Goal: Task Accomplishment & Management: Contribute content

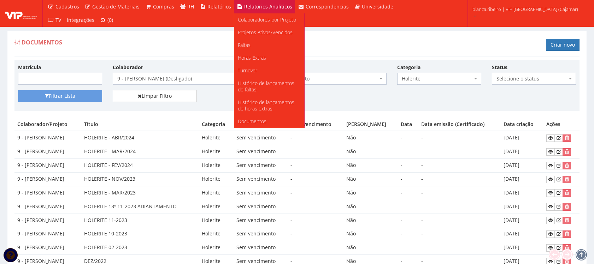
scroll to position [57, 0]
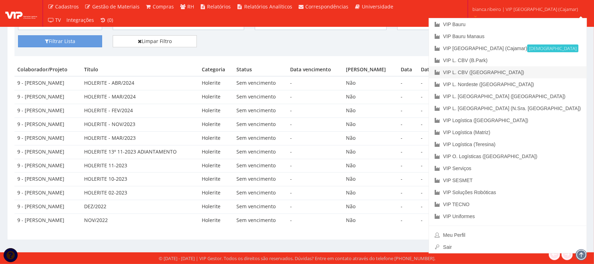
click at [500, 71] on link "VIP L. CBV ([GEOGRAPHIC_DATA])" at bounding box center [508, 72] width 158 height 12
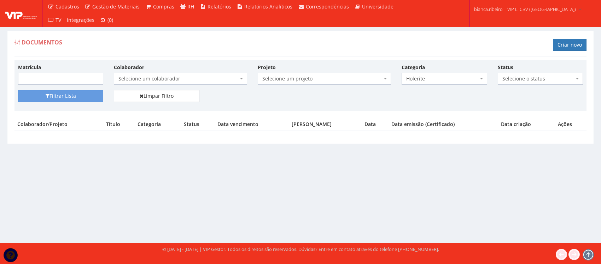
click at [177, 82] on span "Selecione um colaborador" at bounding box center [178, 78] width 120 height 7
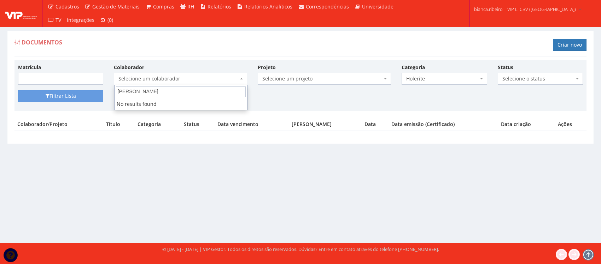
type input "roberto"
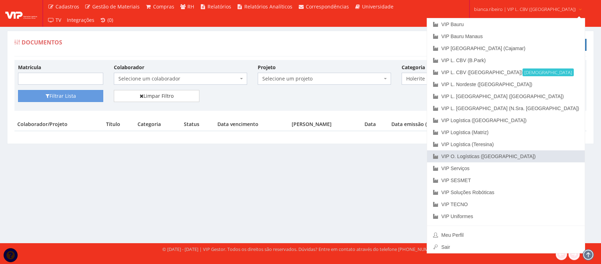
click at [506, 158] on link "VIP O. Logísticas ([GEOGRAPHIC_DATA])" at bounding box center [506, 157] width 158 height 12
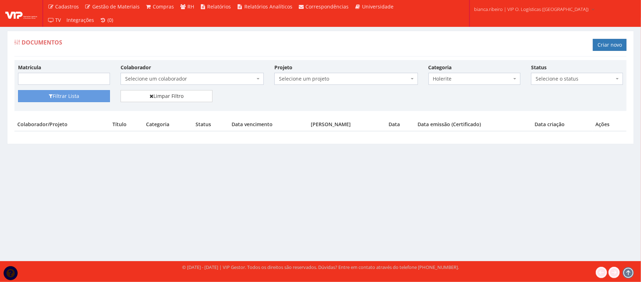
click at [120, 73] on select "Selecione um colaborador 0011/0 - [PERSON_NAME] (Desligado) 84 - [PERSON_NAME] …" at bounding box center [120, 72] width 0 height 0
click at [178, 83] on span "Selecione um colaborador" at bounding box center [192, 79] width 143 height 12
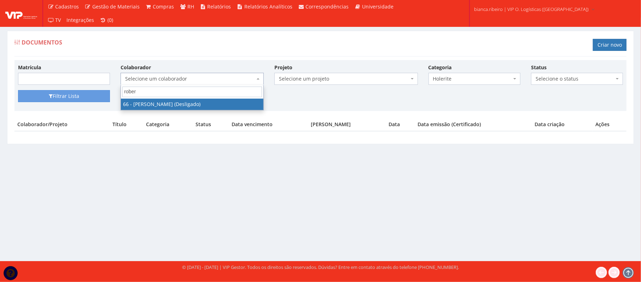
type input "robert"
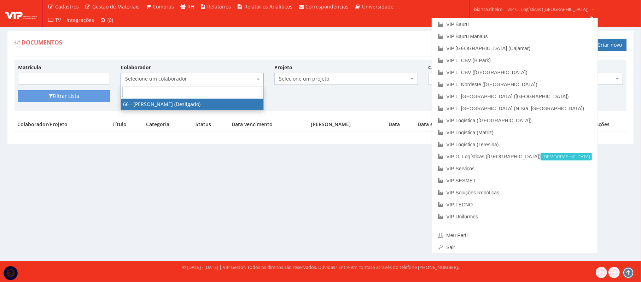
click at [545, 7] on span "bianca.ribeiro | VIP O. Logísticas (Rio Verde)" at bounding box center [531, 9] width 115 height 7
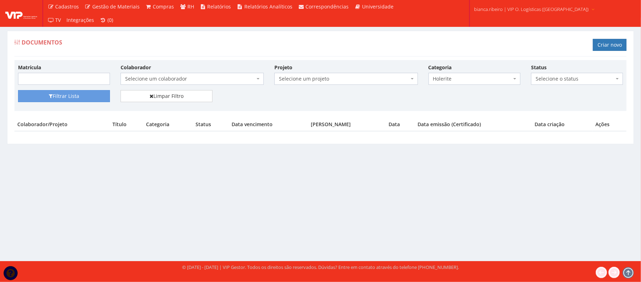
click at [545, 7] on span "bianca.ribeiro | VIP O. Logísticas (Rio Verde)" at bounding box center [531, 9] width 115 height 7
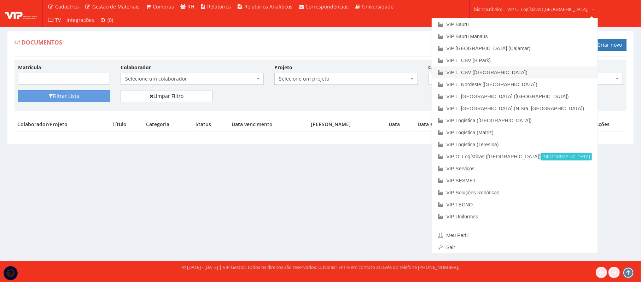
click at [514, 74] on link "VIP L. CBV ([GEOGRAPHIC_DATA])" at bounding box center [514, 72] width 165 height 12
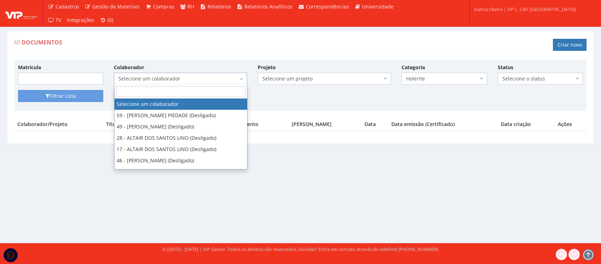
click at [174, 82] on span "Selecione um colaborador" at bounding box center [178, 78] width 120 height 7
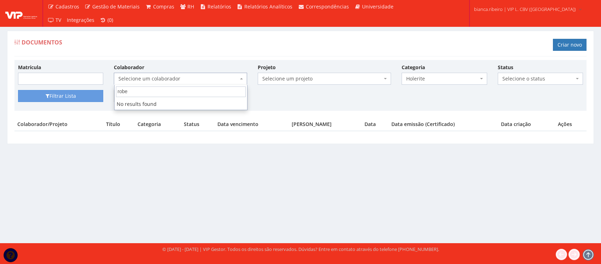
type input "rober"
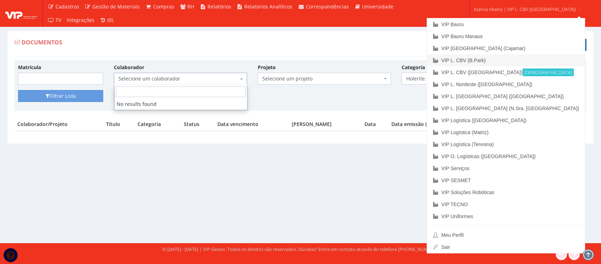
click at [508, 65] on link "VIP L. CBV (B.Park)" at bounding box center [506, 60] width 158 height 12
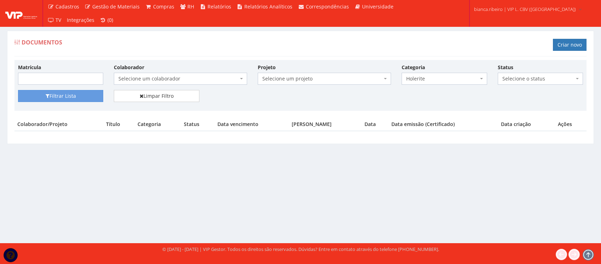
click at [76, 190] on div "Documentos Criar novo Matrícula Colaborador Selecione um colaborador 50 - ABNER…" at bounding box center [300, 131] width 601 height 226
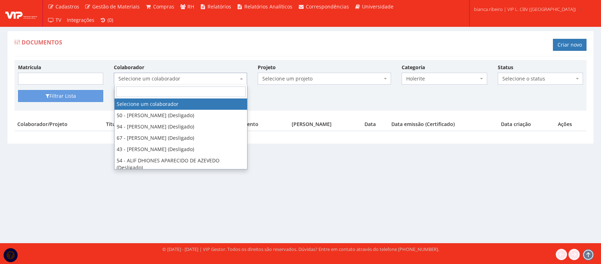
click at [155, 76] on span "Selecione um colaborador" at bounding box center [178, 78] width 120 height 7
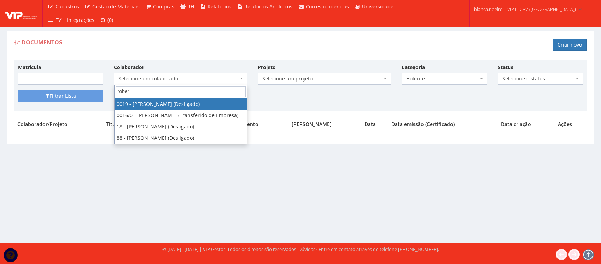
type input "[PERSON_NAME]"
click at [426, 36] on div "Documentos Criar novo" at bounding box center [300, 45] width 572 height 21
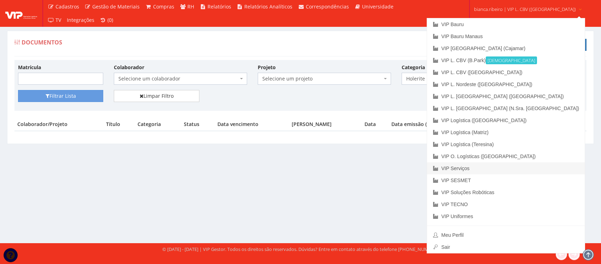
click at [516, 170] on link "VIP Serviços" at bounding box center [506, 169] width 158 height 12
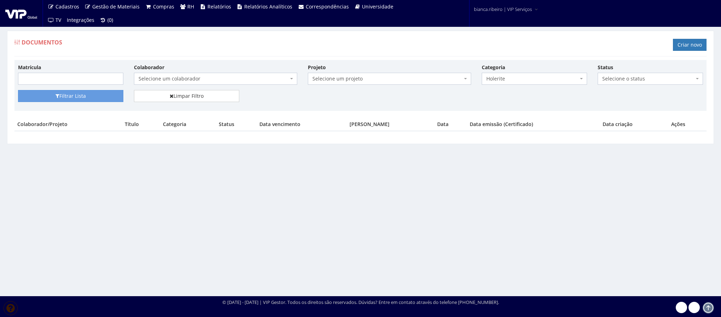
click at [226, 77] on span "Selecione um colaborador" at bounding box center [214, 78] width 150 height 7
type input "roberto ma"
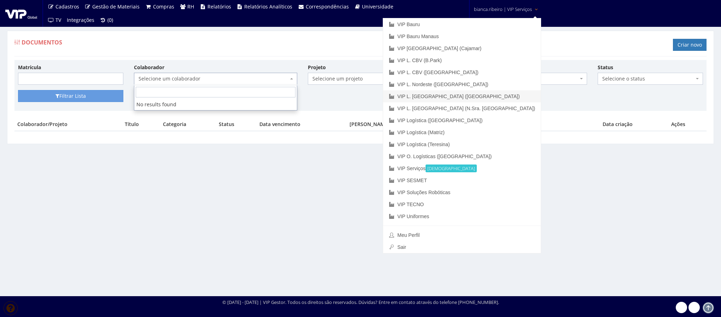
click at [495, 99] on link "VIP L. [GEOGRAPHIC_DATA] ([GEOGRAPHIC_DATA])" at bounding box center [462, 96] width 158 height 12
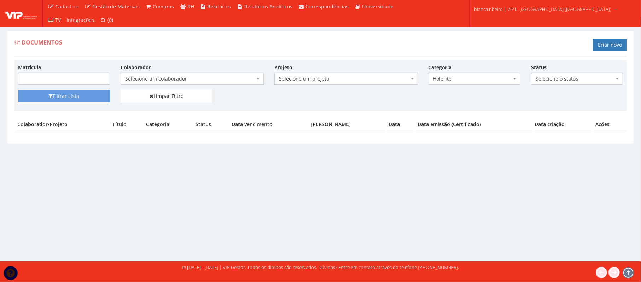
click at [221, 85] on body "Cadastros Clientes Unidades Subclientes Unidades de Subclientes Projetos Vagas …" at bounding box center [320, 141] width 641 height 282
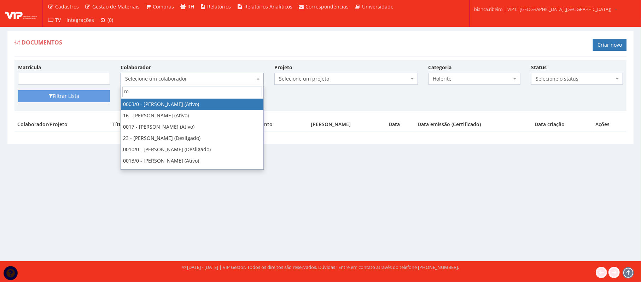
type input "r"
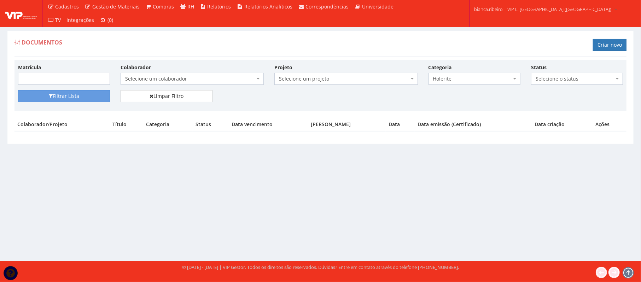
click at [318, 209] on div "Documentos Criar novo Matrícula Colaborador Selecione um colaborador 26 - ADELM…" at bounding box center [320, 140] width 641 height 244
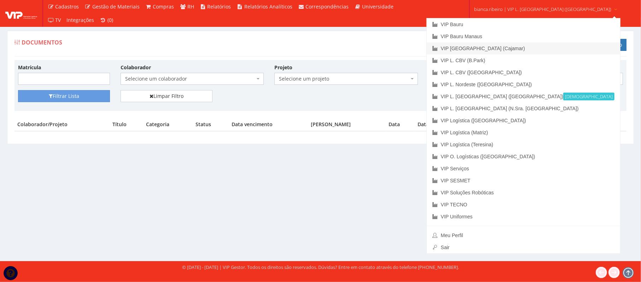
click at [504, 47] on link "VIP [GEOGRAPHIC_DATA] (Cajamar)" at bounding box center [523, 48] width 193 height 12
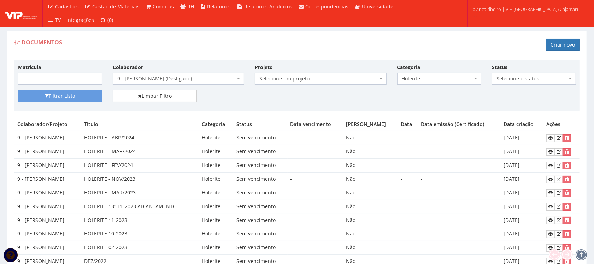
click at [209, 77] on span "9 - [PERSON_NAME] (Desligado)" at bounding box center [176, 78] width 118 height 7
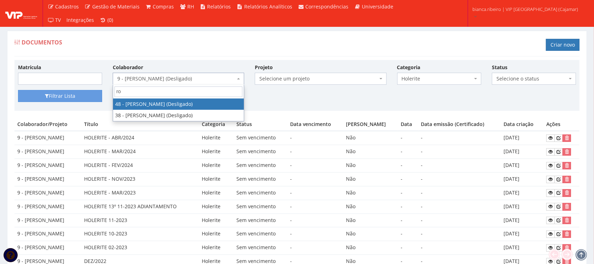
type input "r"
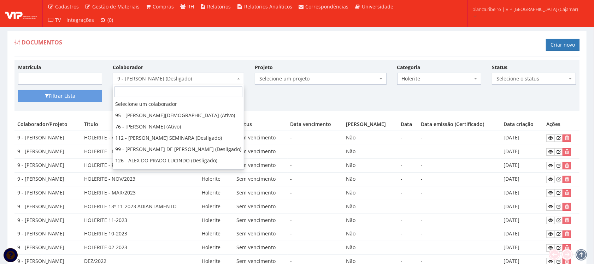
scroll to position [2240, 0]
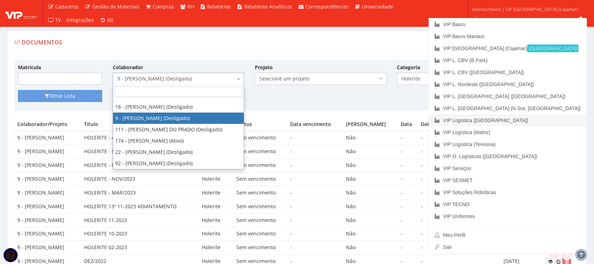
click at [498, 118] on link "VIP Logística ([GEOGRAPHIC_DATA])" at bounding box center [508, 121] width 158 height 12
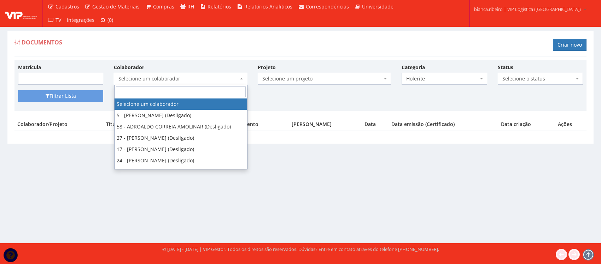
click at [200, 78] on span "Selecione um colaborador" at bounding box center [178, 78] width 120 height 7
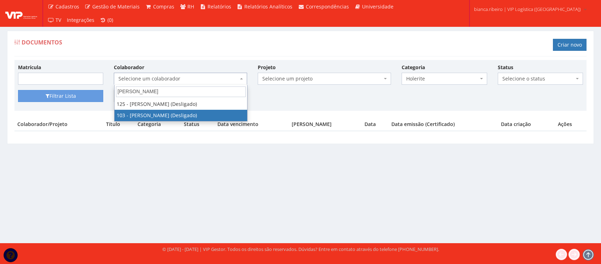
type input "[PERSON_NAME]"
select select "3272"
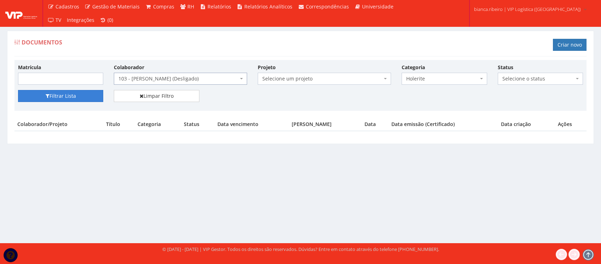
click at [80, 94] on button "Filtrar Lista" at bounding box center [60, 96] width 85 height 12
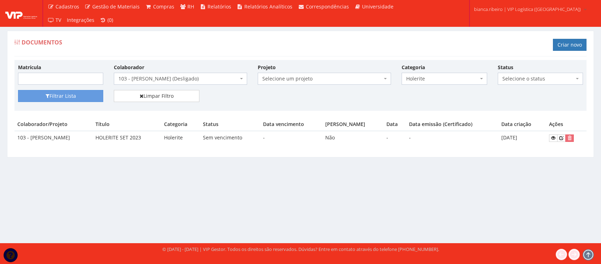
click at [426, 77] on span "Holerite" at bounding box center [442, 78] width 72 height 7
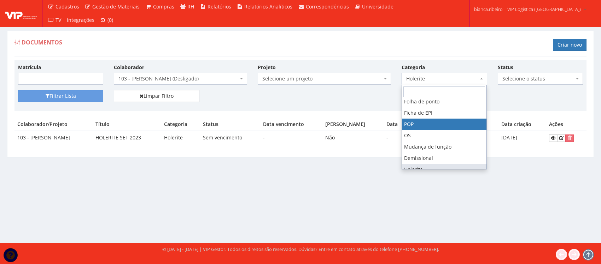
scroll to position [44, 0]
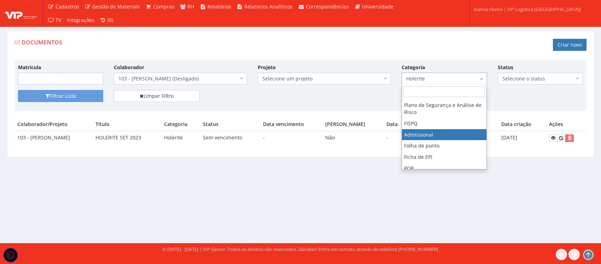
select select "admissional"
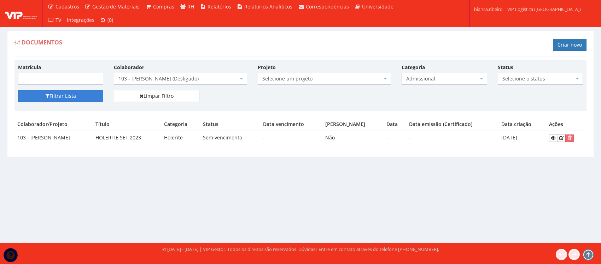
click at [70, 101] on button "Filtrar Lista" at bounding box center [60, 96] width 85 height 12
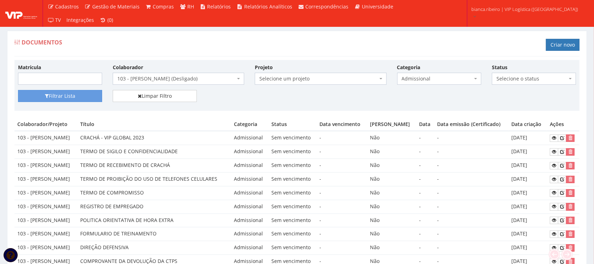
scroll to position [88, 0]
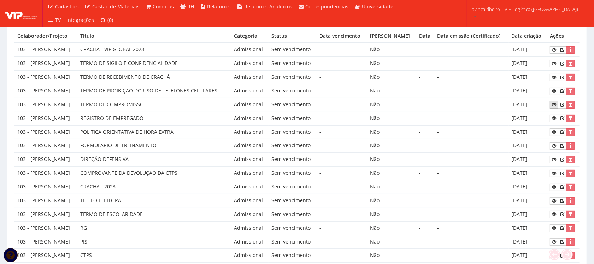
click at [556, 107] on icon at bounding box center [554, 104] width 4 height 5
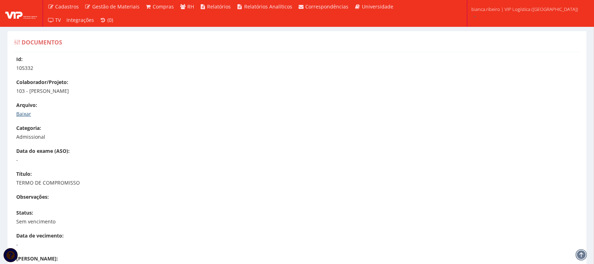
click at [25, 115] on link "Baixar" at bounding box center [23, 114] width 15 height 7
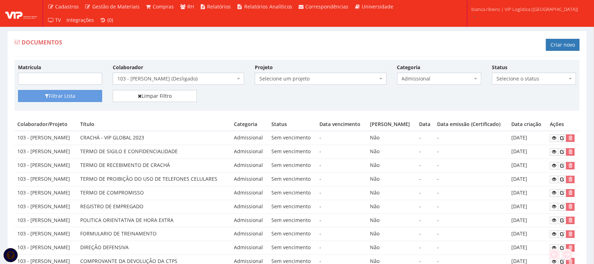
click at [43, 145] on td "103 - ROBERTO MARCELINO IBANHEZ DULMONTE" at bounding box center [45, 138] width 63 height 14
drag, startPoint x: 46, startPoint y: 153, endPoint x: 31, endPoint y: 147, distance: 16.0
click at [31, 145] on td "103 - ROBERTO MARCELINO IBANHEZ DULMONTE" at bounding box center [45, 138] width 63 height 14
copy td "[PERSON_NAME]"
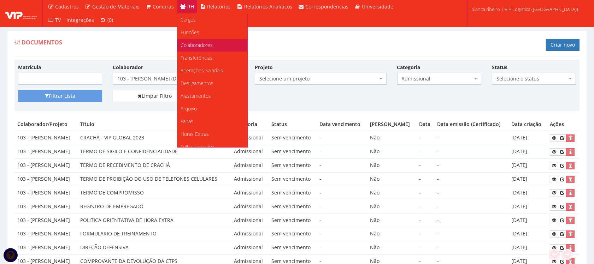
click at [193, 45] on span "Colaboradores" at bounding box center [197, 45] width 32 height 7
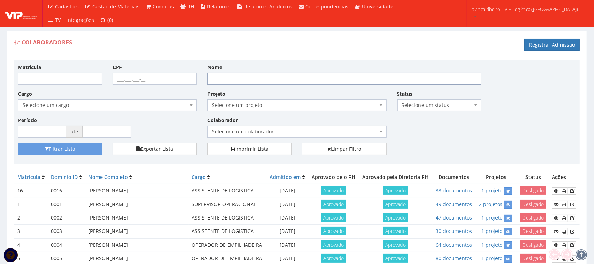
click at [307, 80] on input "Nome" at bounding box center [344, 79] width 274 height 12
paste input "[PERSON_NAME]"
type input "[PERSON_NAME]"
click at [41, 153] on button "Filtrar Lista" at bounding box center [60, 149] width 84 height 12
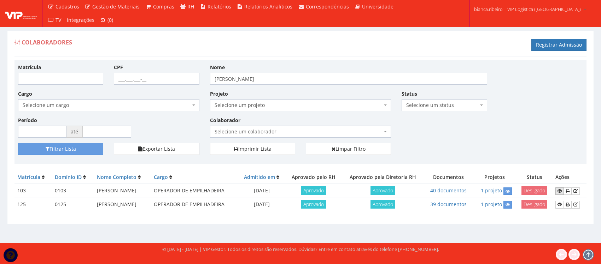
click at [562, 193] on icon at bounding box center [559, 191] width 4 height 5
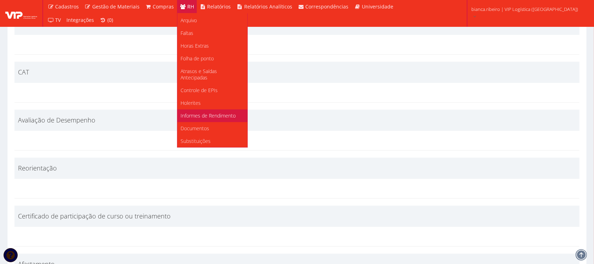
scroll to position [89, 0]
click at [197, 128] on span "Documentos" at bounding box center [195, 128] width 29 height 7
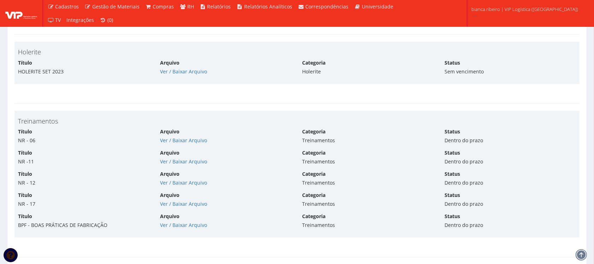
scroll to position [2468, 0]
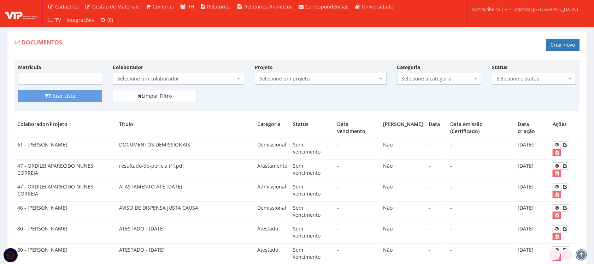
click at [216, 77] on span "Selecione um colaborador" at bounding box center [176, 78] width 118 height 7
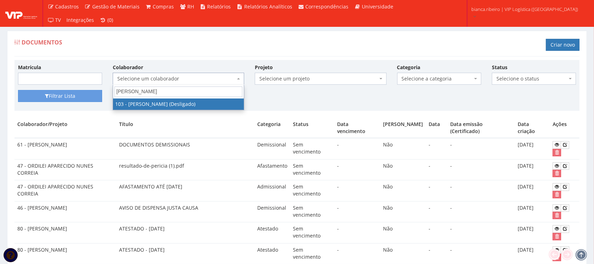
type input "roberto marcelin"
select select "3272"
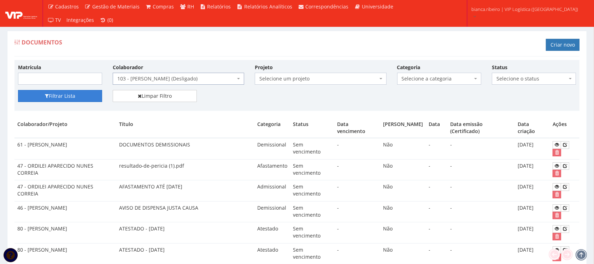
click at [69, 100] on button "Filtrar Lista" at bounding box center [60, 96] width 84 height 12
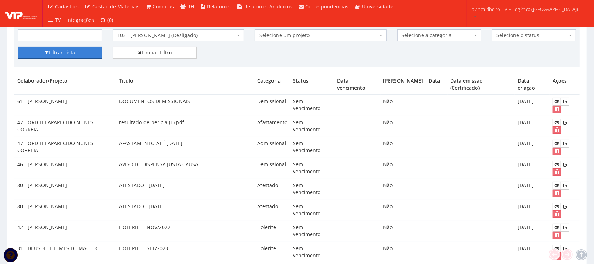
scroll to position [44, 0]
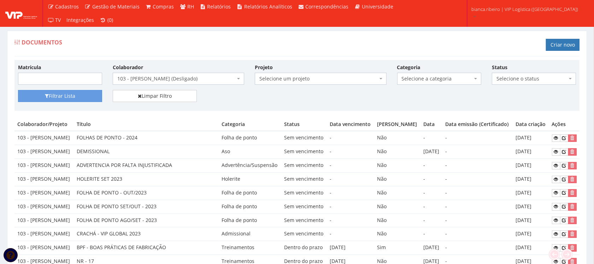
click at [452, 78] on span "Selecione a categoria" at bounding box center [437, 78] width 71 height 7
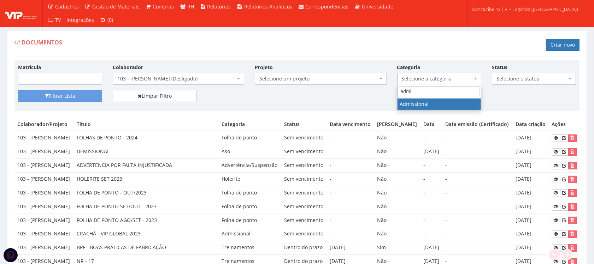
type input "admi"
drag, startPoint x: 409, startPoint y: 105, endPoint x: 334, endPoint y: 113, distance: 74.7
select select "admissional"
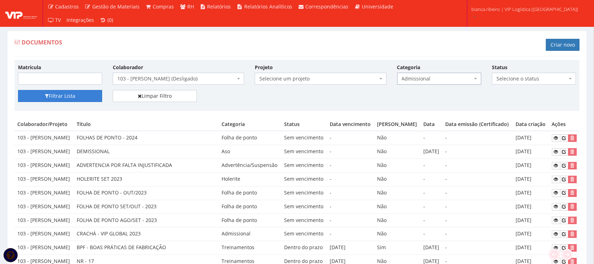
click at [42, 93] on button "Filtrar Lista" at bounding box center [60, 96] width 84 height 12
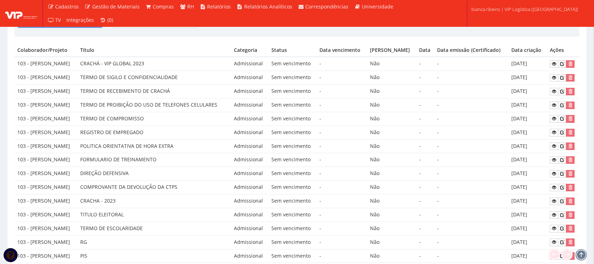
scroll to position [72, 0]
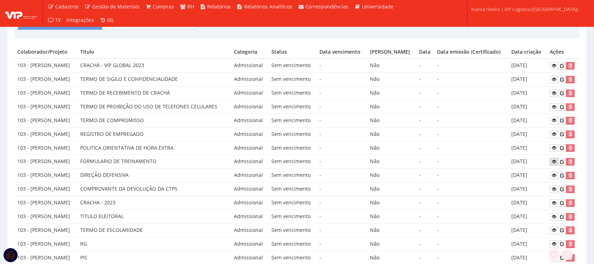
click at [556, 164] on icon at bounding box center [554, 161] width 4 height 5
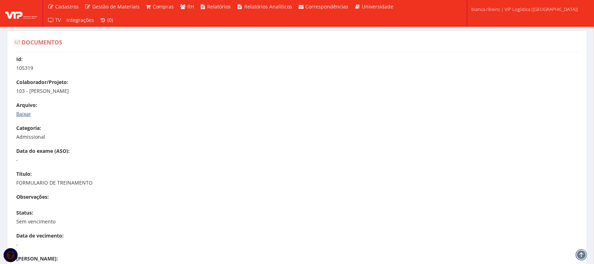
click at [24, 116] on link "Baixar" at bounding box center [23, 114] width 15 height 7
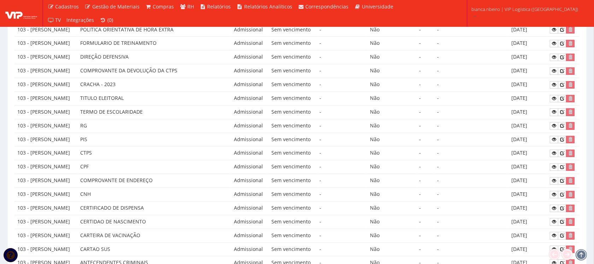
scroll to position [161, 0]
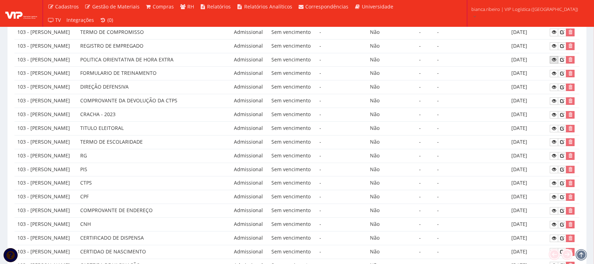
click at [558, 64] on link at bounding box center [554, 59] width 8 height 7
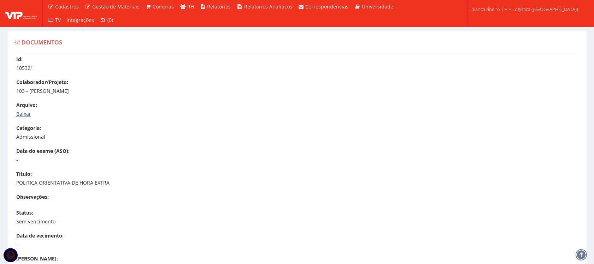
click at [29, 116] on link "Baixar" at bounding box center [23, 114] width 15 height 7
click at [26, 117] on p "Baixar" at bounding box center [300, 114] width 569 height 7
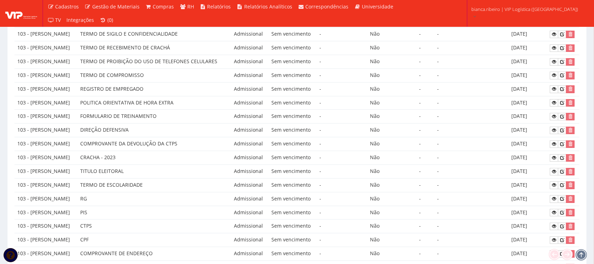
scroll to position [72, 0]
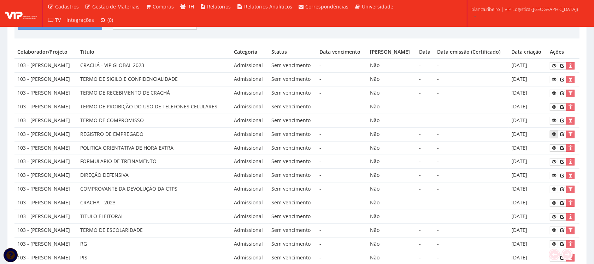
drag, startPoint x: 557, startPoint y: 179, endPoint x: 545, endPoint y: 184, distance: 13.5
click at [556, 137] on icon at bounding box center [554, 134] width 4 height 5
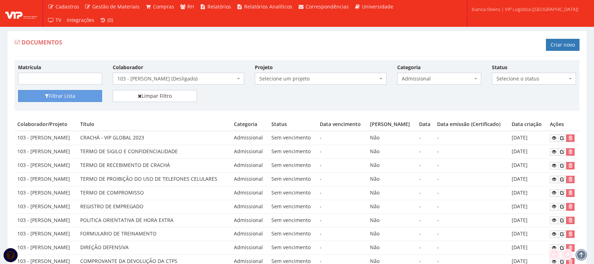
scroll to position [72, 0]
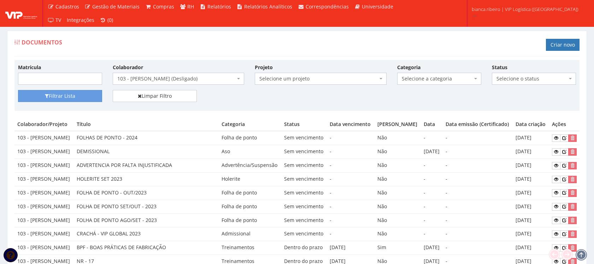
select select "admissional"
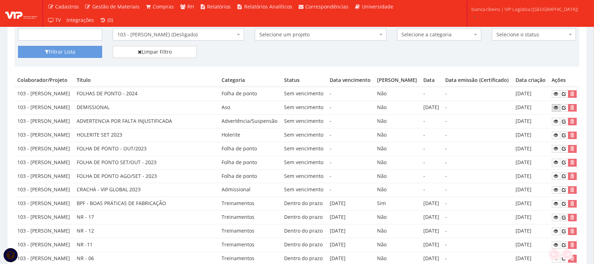
click at [558, 110] on icon at bounding box center [556, 107] width 4 height 5
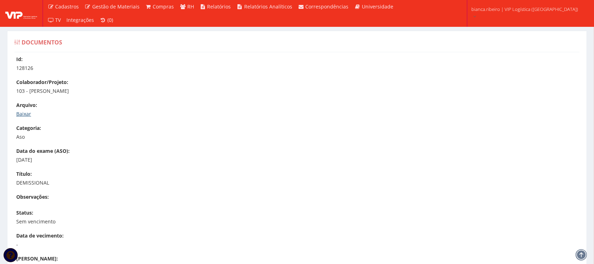
click at [29, 115] on link "Baixar" at bounding box center [23, 114] width 15 height 7
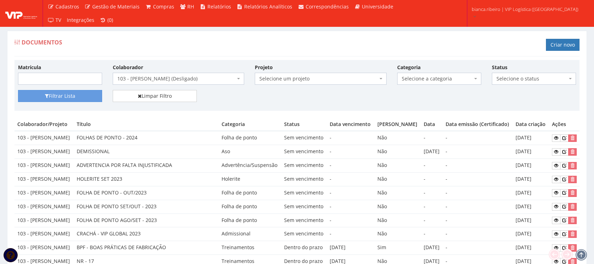
select select "admissional"
click at [434, 76] on span "Selecione a categoria" at bounding box center [437, 78] width 71 height 7
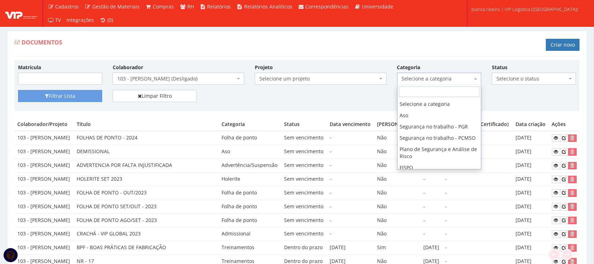
scroll to position [59, 0]
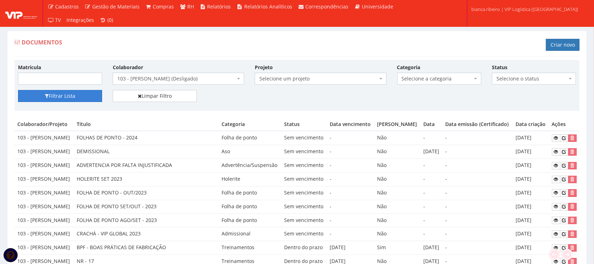
click at [86, 96] on button "Filtrar Lista" at bounding box center [60, 96] width 84 height 12
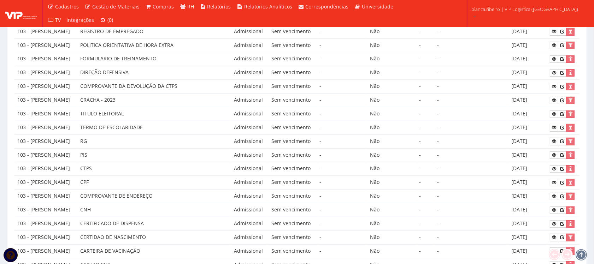
scroll to position [161, 0]
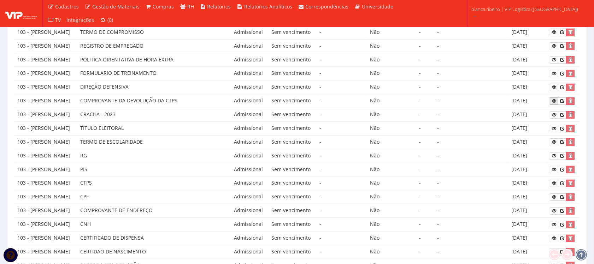
click at [556, 104] on icon at bounding box center [554, 101] width 4 height 5
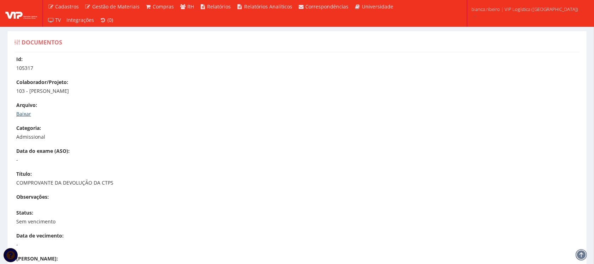
click at [21, 117] on link "Baixar" at bounding box center [23, 114] width 15 height 7
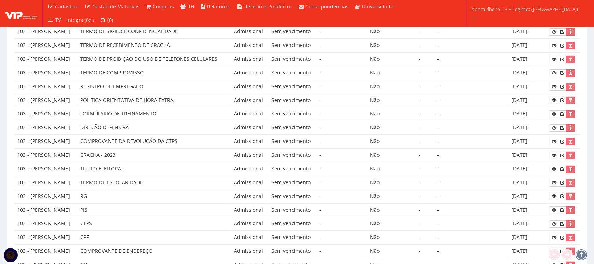
scroll to position [72, 0]
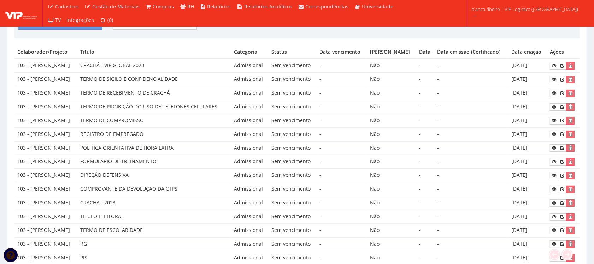
click at [229, 155] on td "POLITICA ORIENTATIVA DE HORA EXTRA" at bounding box center [154, 148] width 154 height 14
click at [300, 128] on td "Sem vencimento" at bounding box center [293, 121] width 48 height 14
click at [231, 128] on td "TERMO DE COMPROMISSO" at bounding box center [154, 121] width 154 height 14
click at [556, 123] on icon at bounding box center [554, 120] width 4 height 5
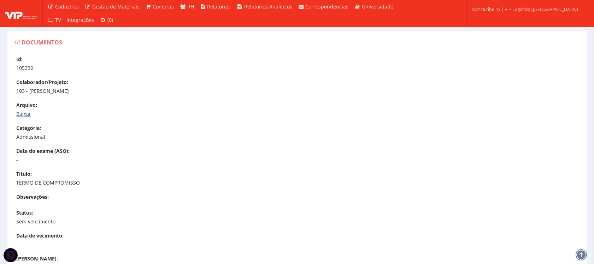
click at [28, 115] on link "Baixar" at bounding box center [23, 114] width 15 height 7
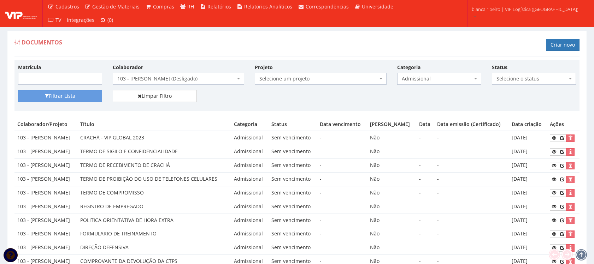
scroll to position [72, 0]
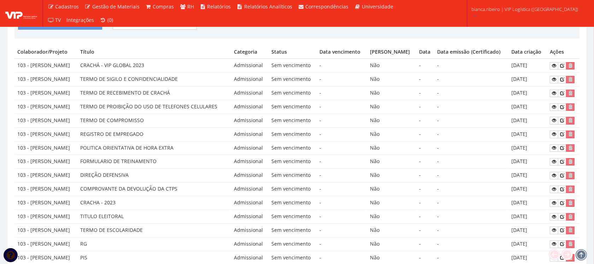
click at [183, 114] on td "TERMO DE PROIBIÇÃO DO USO DE TELEFONES CELULARES" at bounding box center [154, 107] width 154 height 14
click at [556, 110] on icon at bounding box center [554, 107] width 4 height 5
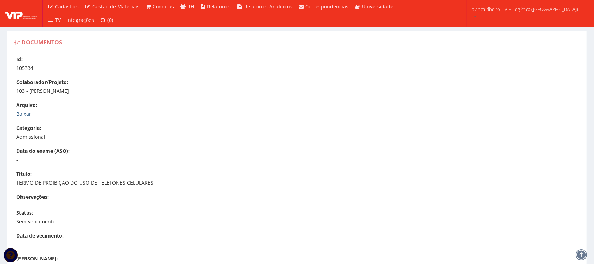
click at [28, 113] on link "Baixar" at bounding box center [23, 114] width 15 height 7
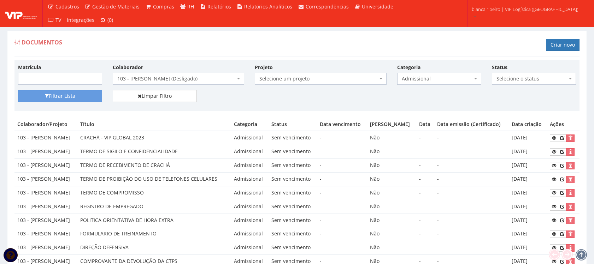
scroll to position [72, 0]
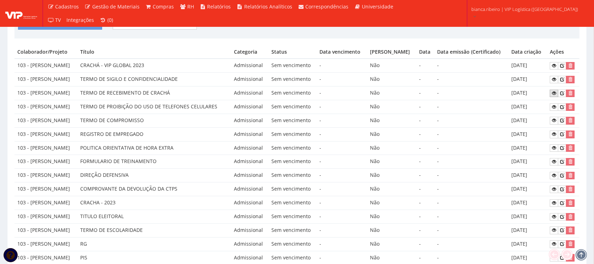
click at [556, 96] on icon at bounding box center [554, 93] width 4 height 5
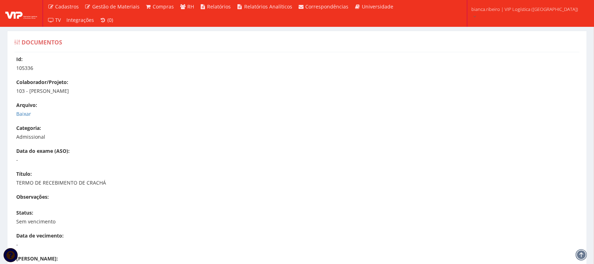
click at [24, 110] on div "Arquivo: Baixar" at bounding box center [300, 110] width 569 height 16
click at [22, 113] on link "Baixar" at bounding box center [23, 114] width 15 height 7
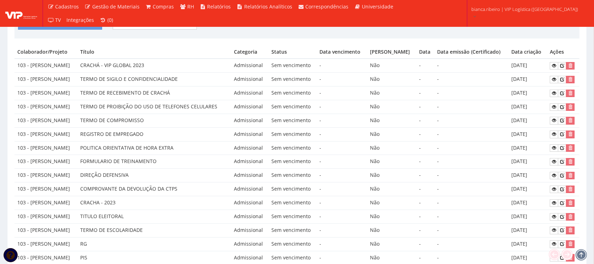
scroll to position [72, 0]
click at [556, 82] on icon at bounding box center [554, 79] width 4 height 5
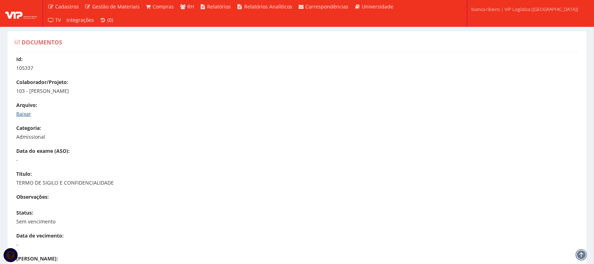
click at [25, 114] on link "Baixar" at bounding box center [23, 114] width 15 height 7
click at [151, 111] on p "Baixar" at bounding box center [300, 114] width 569 height 7
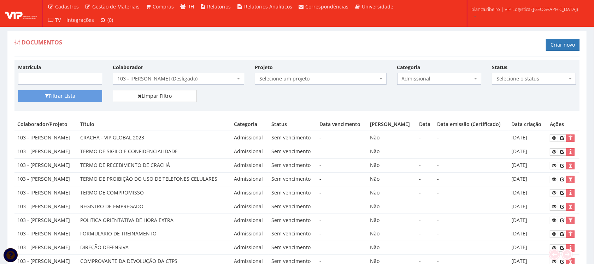
click at [460, 84] on span "Admissional" at bounding box center [439, 79] width 84 height 12
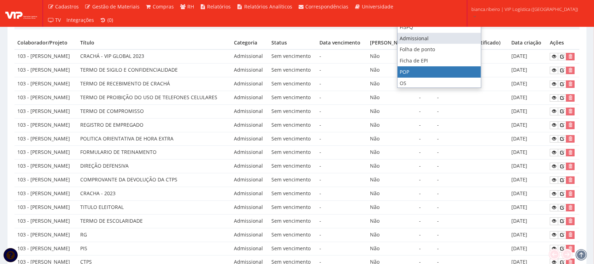
scroll to position [28, 0]
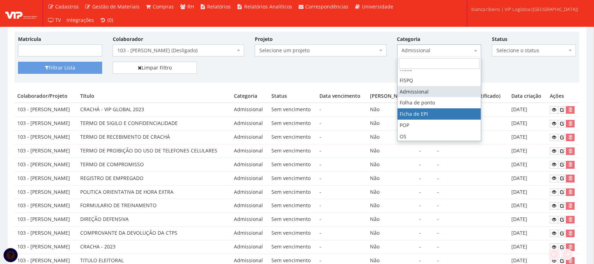
select select "ficha_epi"
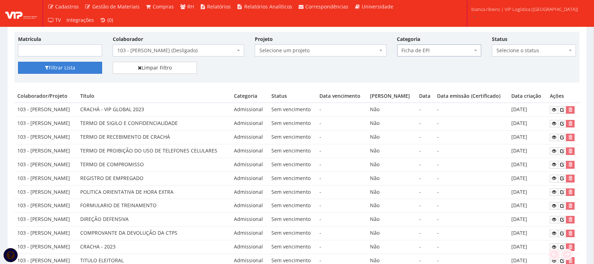
click at [57, 66] on button "Filtrar Lista" at bounding box center [60, 68] width 84 height 12
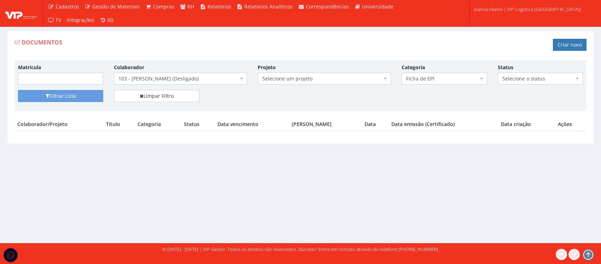
click at [459, 78] on span "Ficha de EPI" at bounding box center [442, 78] width 72 height 7
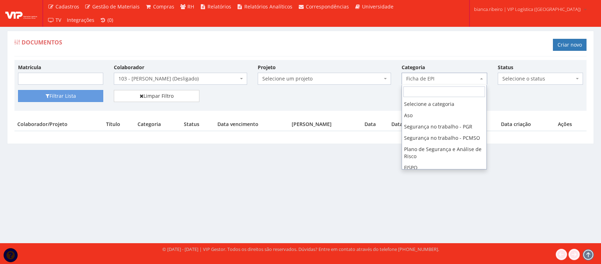
scroll to position [82, 0]
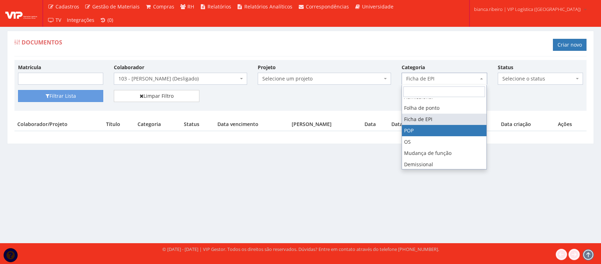
select select "pop"
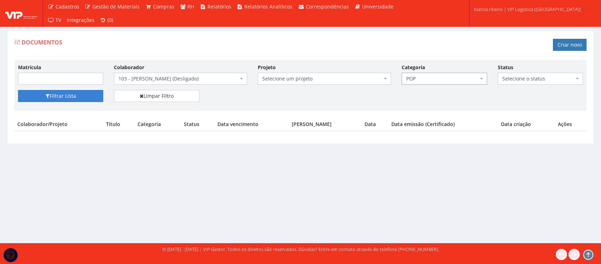
click at [69, 97] on button "Filtrar Lista" at bounding box center [60, 96] width 85 height 12
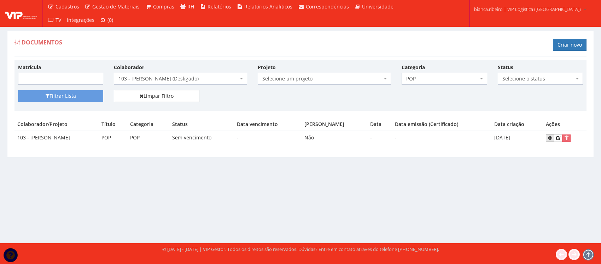
click at [552, 140] on icon at bounding box center [550, 138] width 4 height 5
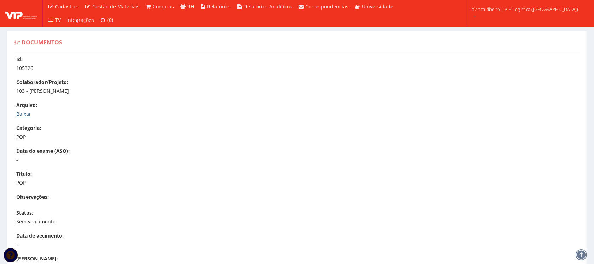
click at [19, 116] on link "Baixar" at bounding box center [23, 114] width 15 height 7
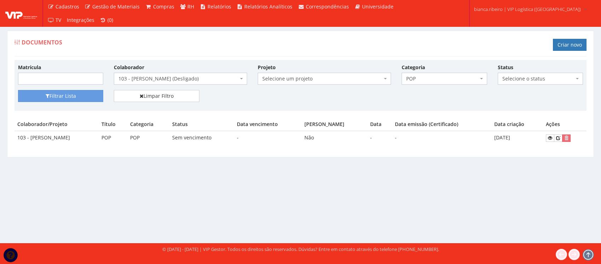
click at [472, 83] on span "POP" at bounding box center [444, 79] width 85 height 12
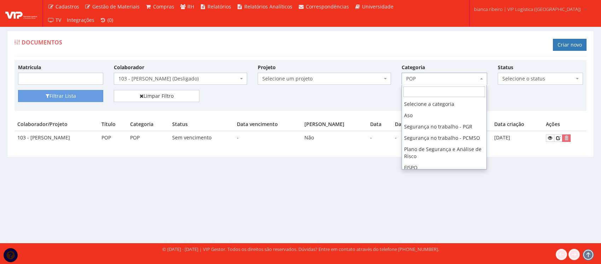
scroll to position [93, 0]
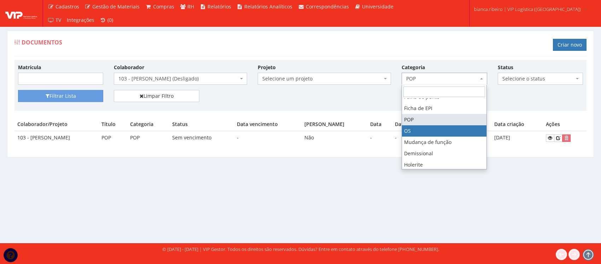
drag, startPoint x: 443, startPoint y: 139, endPoint x: 336, endPoint y: 152, distance: 107.6
select select "os"
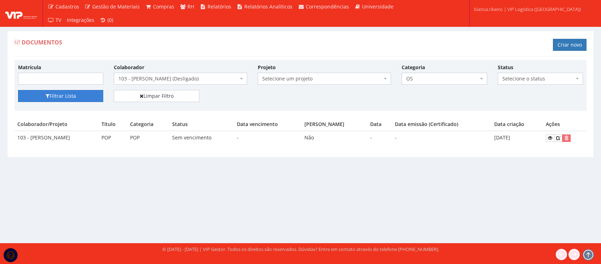
click at [45, 102] on button "Filtrar Lista" at bounding box center [60, 96] width 85 height 12
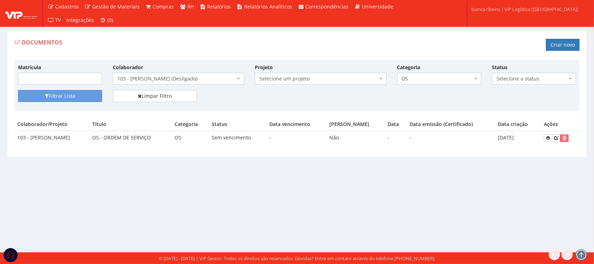
click at [301, 209] on div "Documentos Criar novo Matrícula Colaborador Selecione um colaborador 5 - ADRIAN…" at bounding box center [297, 135] width 594 height 235
click at [552, 140] on link at bounding box center [548, 138] width 8 height 7
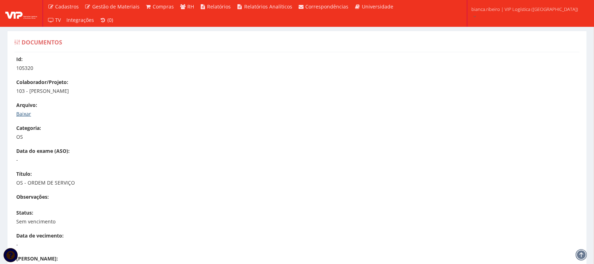
click at [26, 116] on link "Baixar" at bounding box center [23, 114] width 15 height 7
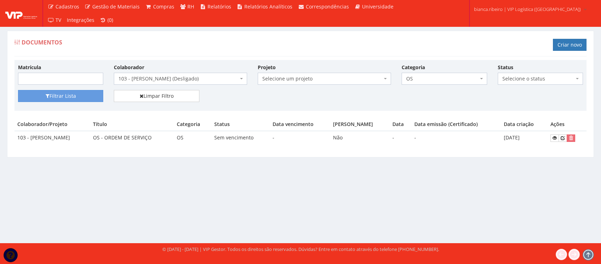
click at [465, 77] on span "OS" at bounding box center [442, 78] width 72 height 7
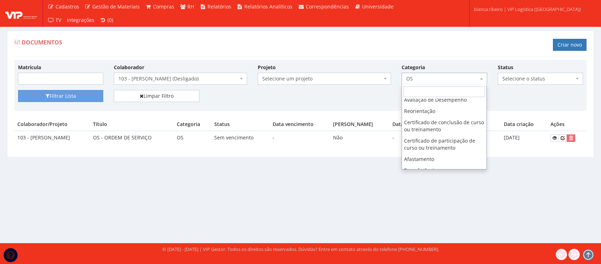
scroll to position [149, 0]
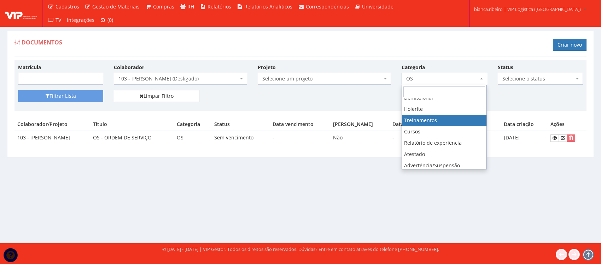
select select "treinamento"
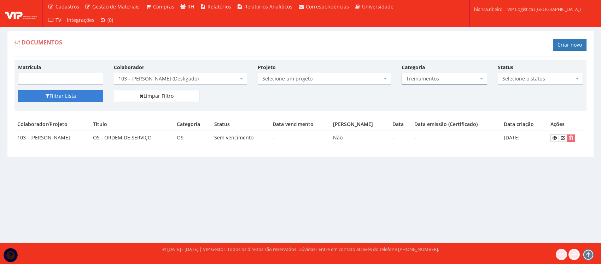
click at [71, 92] on button "Filtrar Lista" at bounding box center [60, 96] width 85 height 12
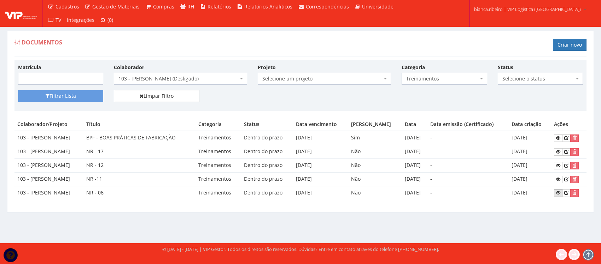
click at [560, 193] on icon at bounding box center [558, 193] width 4 height 5
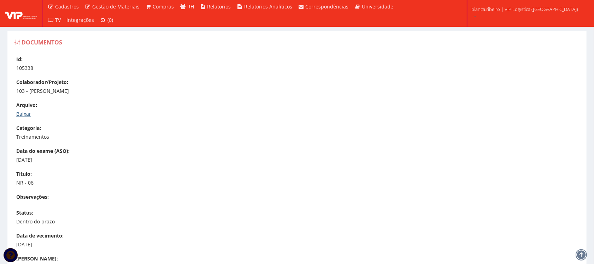
click at [29, 115] on link "Baixar" at bounding box center [23, 114] width 15 height 7
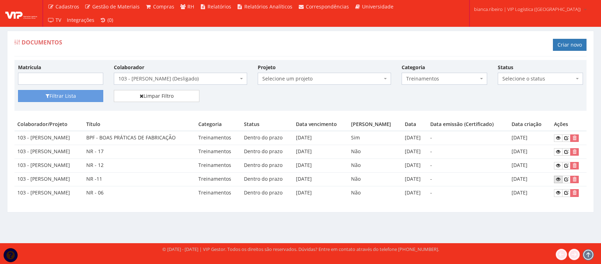
click at [560, 180] on icon at bounding box center [558, 179] width 4 height 5
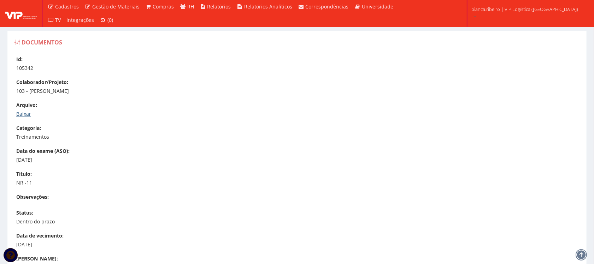
click at [29, 113] on link "Baixar" at bounding box center [23, 114] width 15 height 7
click at [166, 138] on p "Treinamentos" at bounding box center [300, 137] width 569 height 7
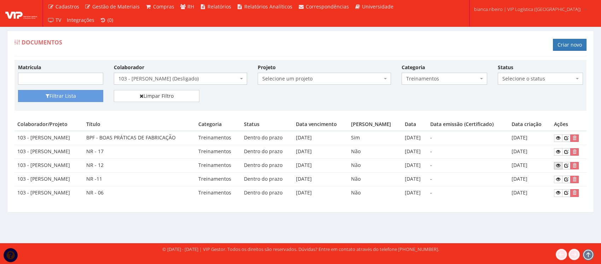
click at [560, 168] on icon at bounding box center [558, 165] width 4 height 5
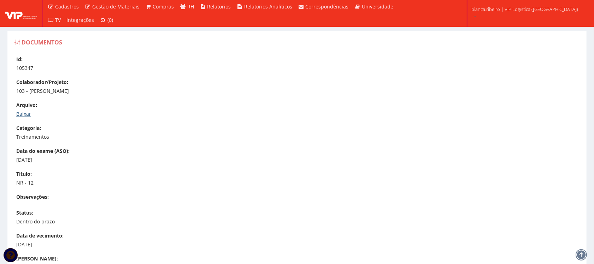
click at [24, 114] on link "Baixar" at bounding box center [23, 114] width 15 height 7
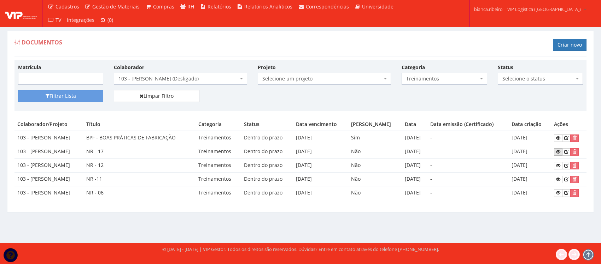
click at [560, 154] on icon at bounding box center [558, 152] width 4 height 5
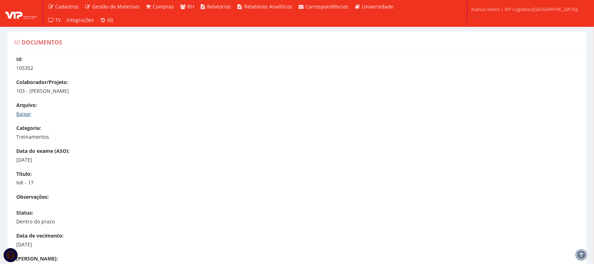
click at [25, 115] on link "Baixar" at bounding box center [23, 114] width 15 height 7
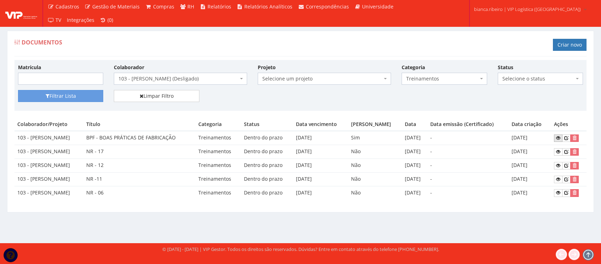
click at [560, 140] on icon at bounding box center [558, 138] width 4 height 5
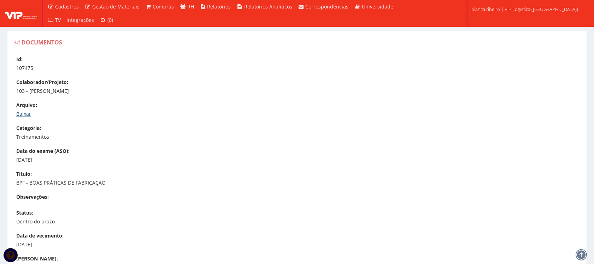
click at [25, 114] on link "Baixar" at bounding box center [23, 114] width 15 height 7
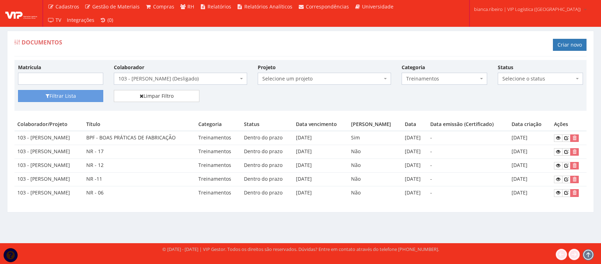
click at [454, 80] on span "Treinamentos" at bounding box center [442, 78] width 72 height 7
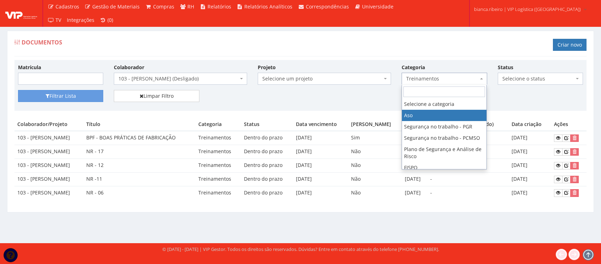
select select "aso"
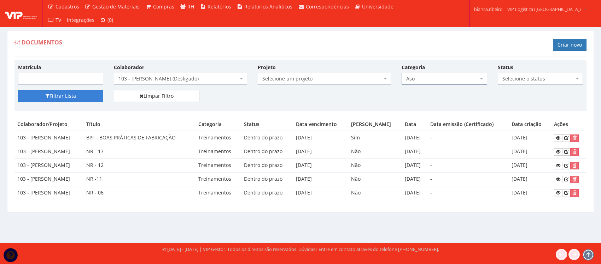
click at [78, 99] on button "Filtrar Lista" at bounding box center [60, 96] width 85 height 12
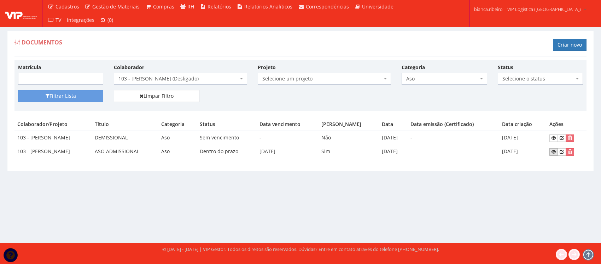
click at [556, 153] on icon at bounding box center [553, 152] width 4 height 5
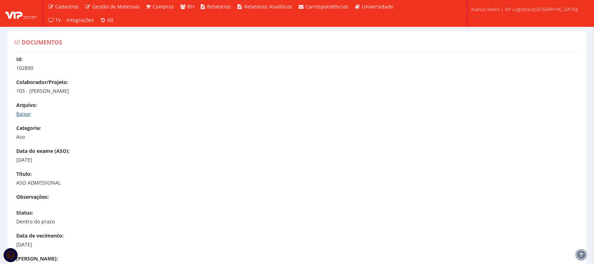
click at [18, 114] on link "Baixar" at bounding box center [23, 114] width 15 height 7
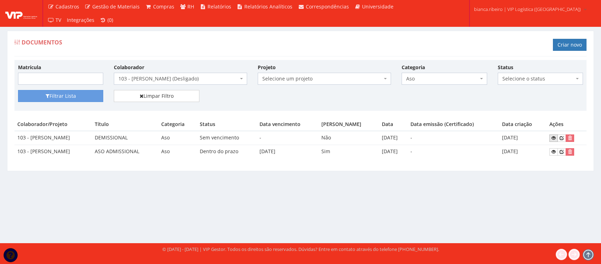
click at [556, 138] on icon at bounding box center [553, 138] width 4 height 5
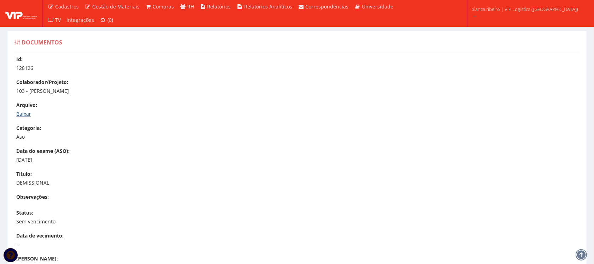
click at [24, 114] on link "Baixar" at bounding box center [23, 114] width 15 height 7
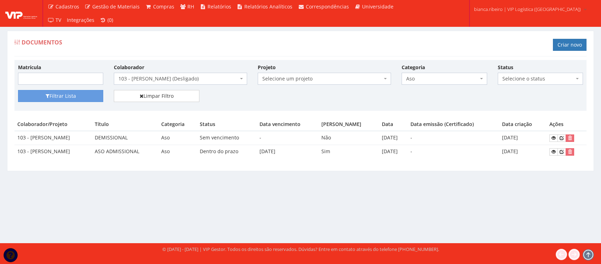
click at [212, 205] on div "Documentos Criar novo Matrícula Colaborador Selecione um colaborador 5 - ADRIAN…" at bounding box center [300, 131] width 601 height 226
click at [448, 86] on div "Matrícula Colaborador Selecione um colaborador 5 - ADRIANO CRISTALDO BARBOSA (D…" at bounding box center [300, 77] width 575 height 27
click at [444, 78] on span "Aso" at bounding box center [442, 78] width 72 height 7
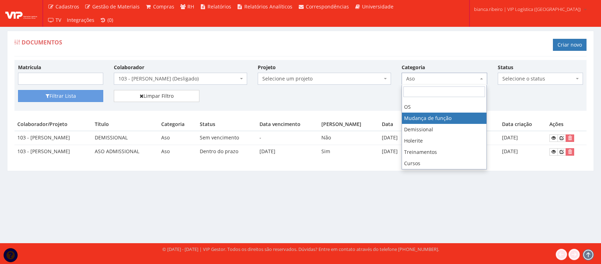
scroll to position [133, 0]
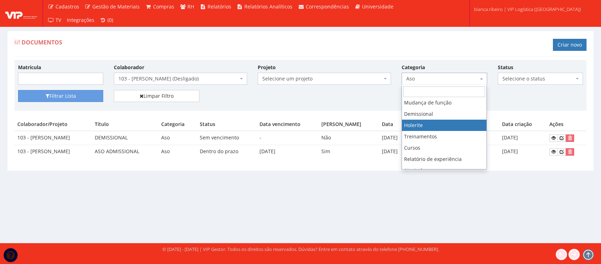
select select "holerite"
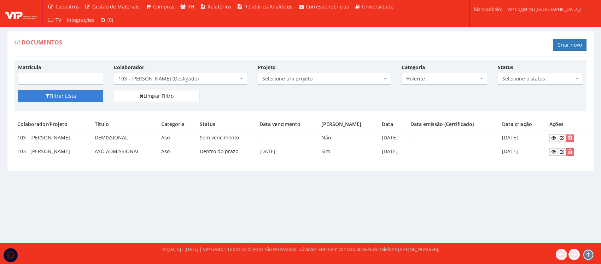
click at [80, 98] on button "Filtrar Lista" at bounding box center [60, 96] width 85 height 12
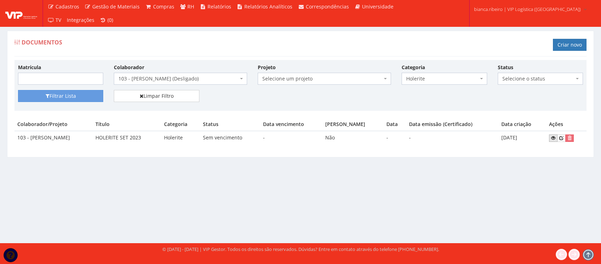
click at [555, 140] on icon at bounding box center [553, 138] width 4 height 5
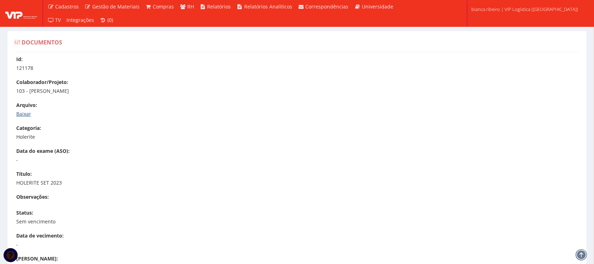
click at [22, 112] on link "Baixar" at bounding box center [23, 114] width 15 height 7
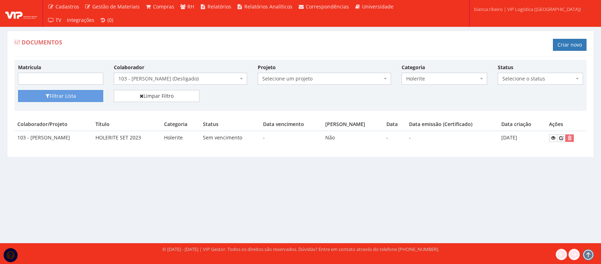
drag, startPoint x: 229, startPoint y: 184, endPoint x: 528, endPoint y: 45, distance: 329.7
click at [233, 182] on div "Documentos Criar novo Matrícula Colaborador Selecione um colaborador 5 - [PERSO…" at bounding box center [300, 131] width 601 height 226
click at [420, 81] on span "Holerite" at bounding box center [442, 78] width 72 height 7
type input "fol"
drag, startPoint x: 435, startPoint y: 104, endPoint x: 413, endPoint y: 110, distance: 23.1
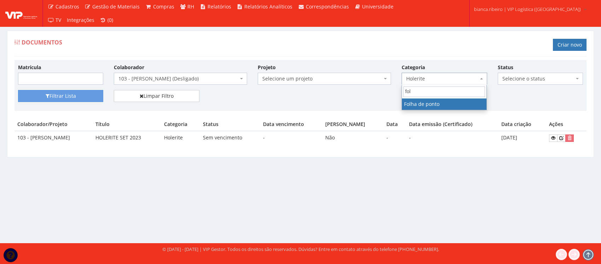
select select "folha_ponto"
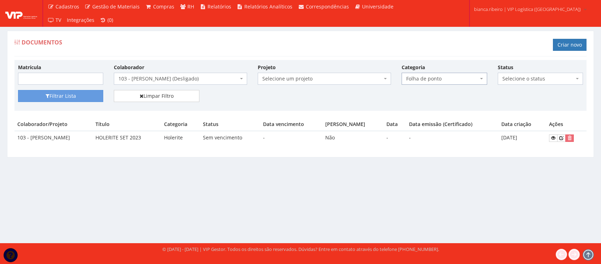
click at [80, 89] on div "Matrícula Colaborador Selecione um colaborador 5 - ADRIANO CRISTALDO BARBOSA (D…" at bounding box center [300, 77] width 575 height 27
click at [80, 96] on button "Filtrar Lista" at bounding box center [60, 96] width 85 height 12
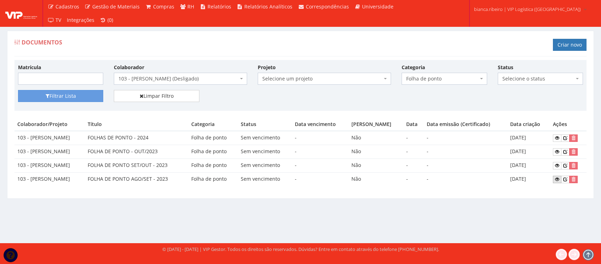
click at [558, 182] on link at bounding box center [557, 179] width 8 height 7
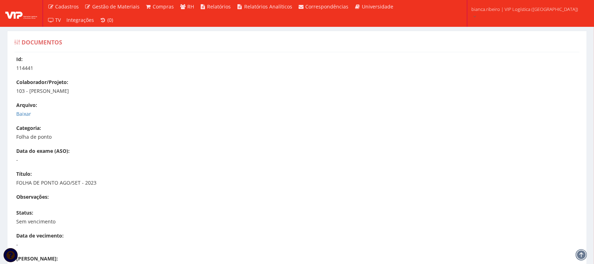
click at [93, 131] on div "Categoria: Folha de ponto" at bounding box center [300, 133] width 569 height 16
click at [27, 116] on link "Baixar" at bounding box center [23, 114] width 15 height 7
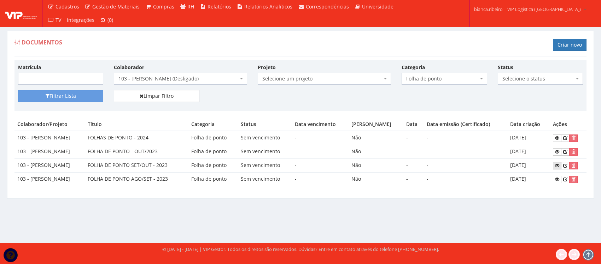
click at [559, 164] on icon at bounding box center [557, 165] width 4 height 5
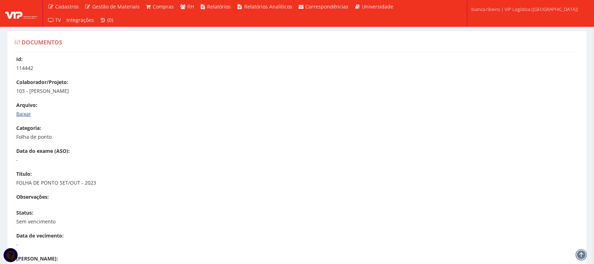
click at [29, 112] on link "Baixar" at bounding box center [23, 114] width 15 height 7
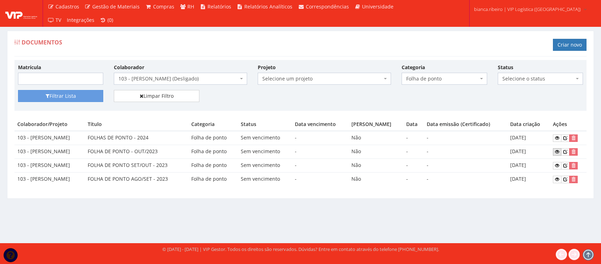
click at [559, 154] on icon at bounding box center [557, 152] width 4 height 5
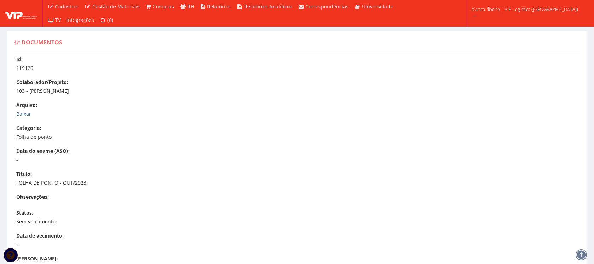
click at [20, 113] on link "Baixar" at bounding box center [23, 114] width 15 height 7
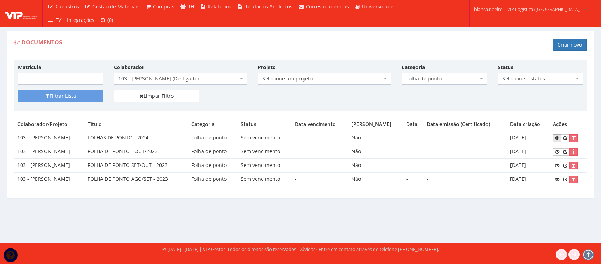
click at [559, 136] on icon at bounding box center [557, 138] width 4 height 5
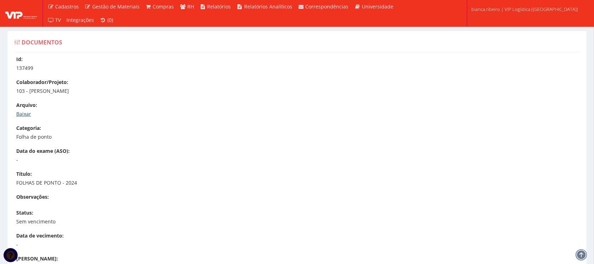
click at [26, 117] on p "Baixar" at bounding box center [300, 114] width 569 height 7
click at [26, 116] on link "Baixar" at bounding box center [23, 114] width 15 height 7
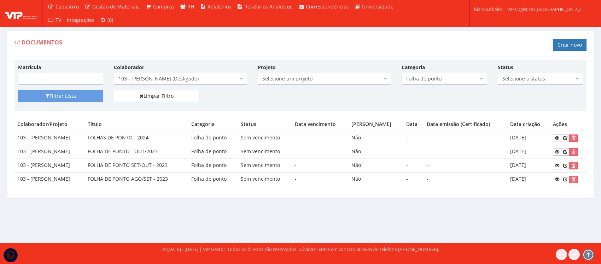
click at [444, 79] on span "Folha de ponto" at bounding box center [442, 78] width 72 height 7
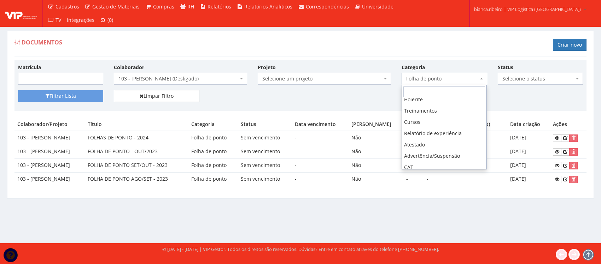
scroll to position [159, 0]
select select "holerite"
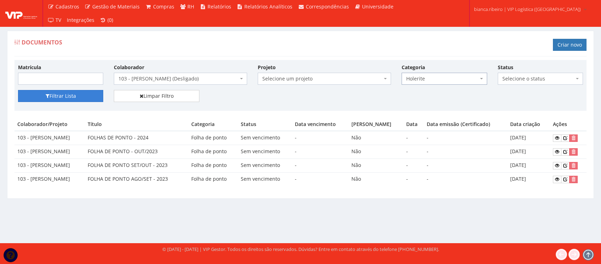
click at [46, 97] on icon "submit" at bounding box center [48, 96] width 4 height 5
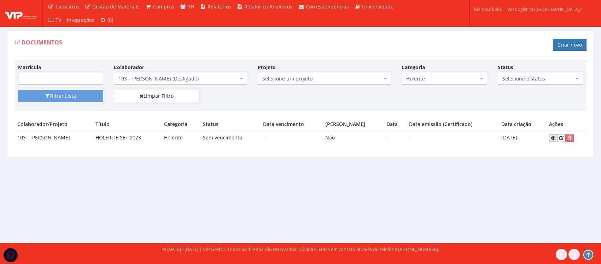
click at [555, 136] on icon at bounding box center [553, 138] width 4 height 5
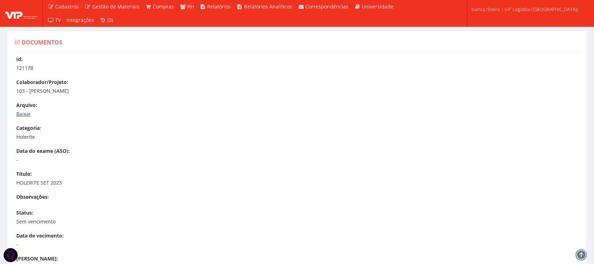
click at [25, 111] on link "Baixar" at bounding box center [23, 114] width 15 height 7
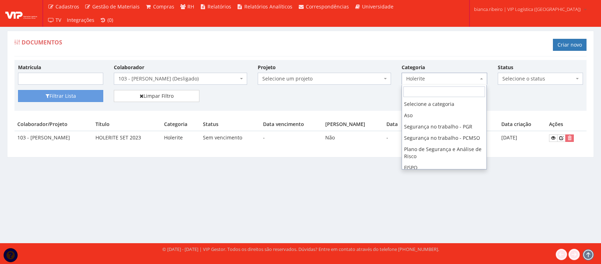
click at [454, 84] on span "Holerite" at bounding box center [444, 79] width 85 height 12
click at [328, 195] on div "Documentos Criar novo Matrícula Colaborador Selecione um colaborador 5 - ADRIAN…" at bounding box center [300, 131] width 601 height 226
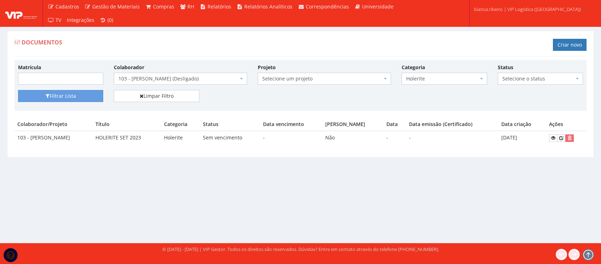
click at [326, 198] on div "Documentos Criar novo Matrícula Colaborador Selecione um colaborador 5 - ADRIAN…" at bounding box center [300, 131] width 601 height 226
click at [266, 173] on div "Documentos Criar novo Matrícula Colaborador Selecione um colaborador 5 - ADRIAN…" at bounding box center [300, 131] width 601 height 226
click at [231, 191] on div "Documentos Criar novo Matrícula Colaborador Selecione um colaborador 5 - ADRIAN…" at bounding box center [300, 131] width 601 height 226
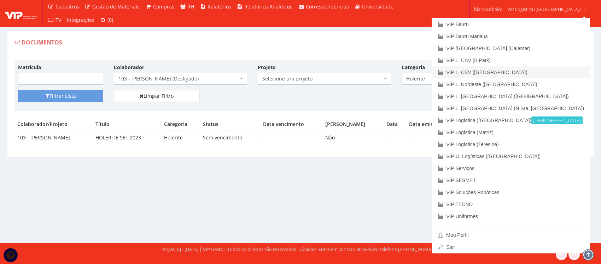
click at [525, 72] on link "VIP L. CBV ([GEOGRAPHIC_DATA])" at bounding box center [511, 72] width 158 height 12
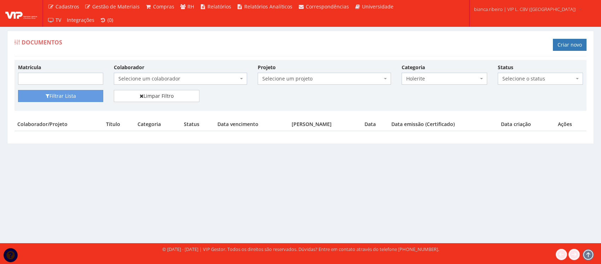
click at [143, 80] on span "Selecione um colaborador" at bounding box center [178, 78] width 120 height 7
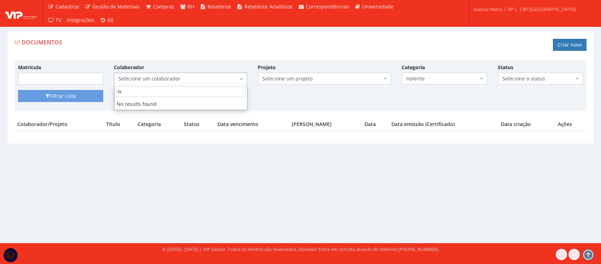
type input "l"
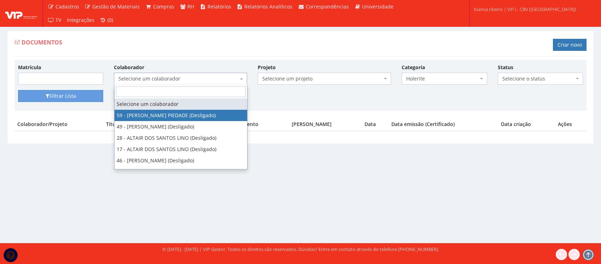
drag, startPoint x: 358, startPoint y: 193, endPoint x: 368, endPoint y: 188, distance: 10.9
click at [361, 193] on div "Documentos Criar novo Matrícula Colaborador Selecione um colaborador 59 - ADRIA…" at bounding box center [300, 131] width 601 height 226
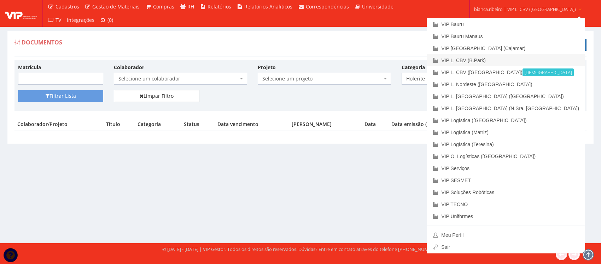
click at [524, 57] on link "VIP L. CBV (B.Park)" at bounding box center [506, 60] width 158 height 12
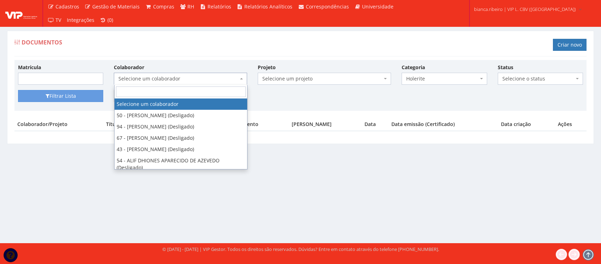
click at [205, 84] on span "Selecione um colaborador" at bounding box center [180, 79] width 133 height 12
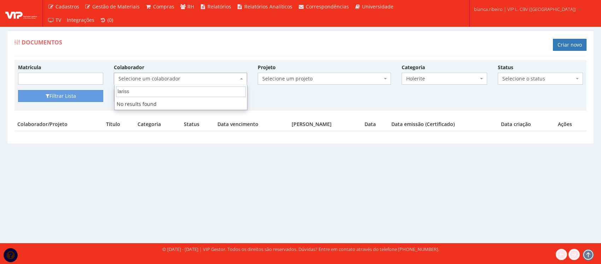
type input "larissa"
click at [276, 223] on div "Documentos Criar novo Matrícula Colaborador Selecione um colaborador 50 - [PERS…" at bounding box center [300, 131] width 601 height 226
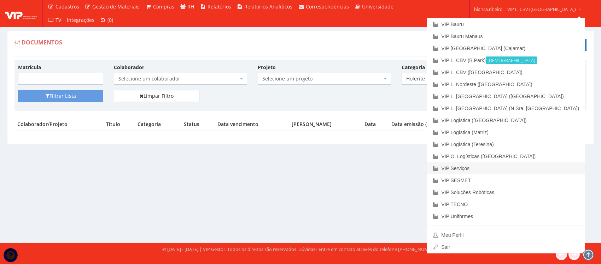
click at [497, 166] on link "VIP Serviços" at bounding box center [506, 169] width 158 height 12
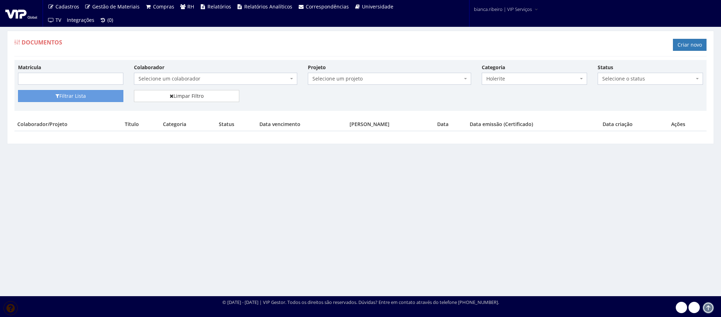
click at [246, 80] on span "Selecione um colaborador" at bounding box center [214, 78] width 150 height 7
drag, startPoint x: 697, startPoint y: 40, endPoint x: 632, endPoint y: 89, distance: 81.0
click at [697, 41] on link "Criar novo" at bounding box center [690, 45] width 34 height 12
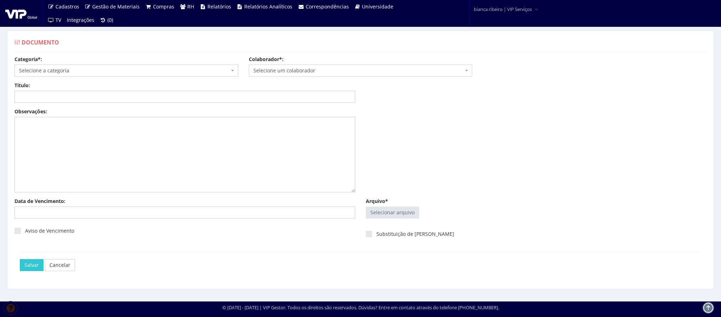
click at [127, 69] on span "Selecione a categoria" at bounding box center [124, 70] width 210 height 7
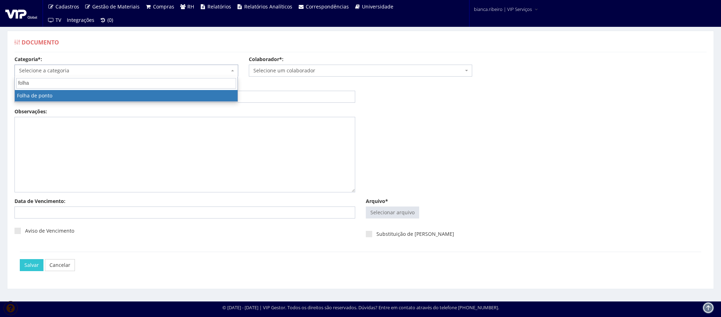
type input "folha"
select select "folha_ponto"
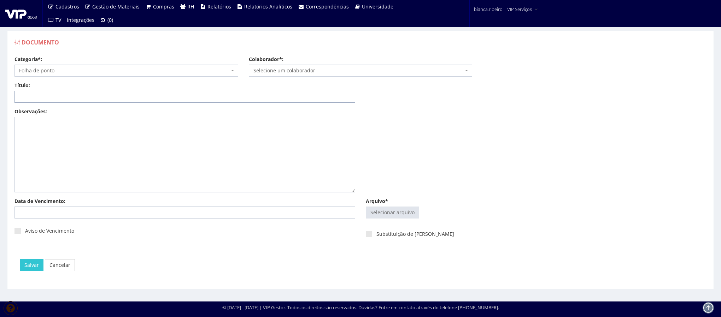
click at [164, 98] on input "Título:" at bounding box center [184, 97] width 341 height 12
type input "FOLHA DE PONTO AGO/2025"
click at [271, 75] on span "Selecione um colaborador" at bounding box center [361, 71] width 224 height 12
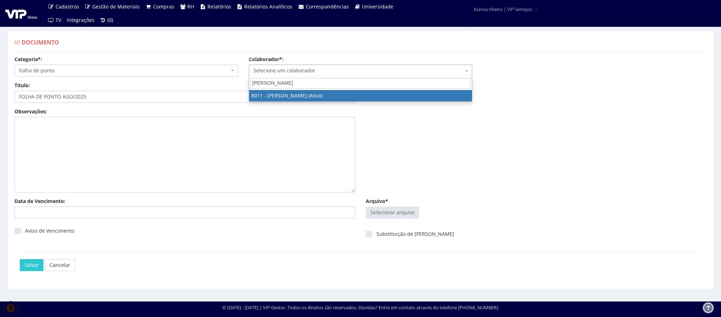
type input "LARISSA D"
select select "3280"
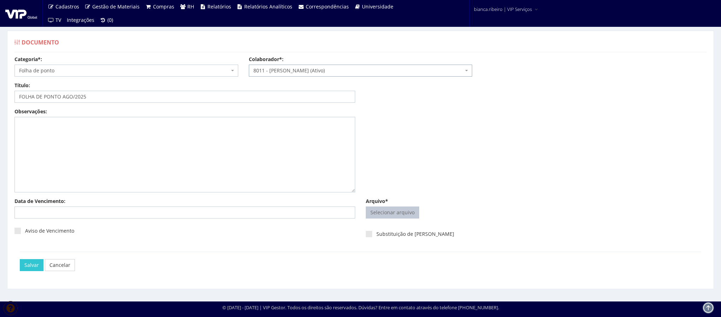
click at [388, 209] on input "Arquivo*" at bounding box center [392, 212] width 53 height 11
type input "C:\fakepath\Julho Agosto.pdf"
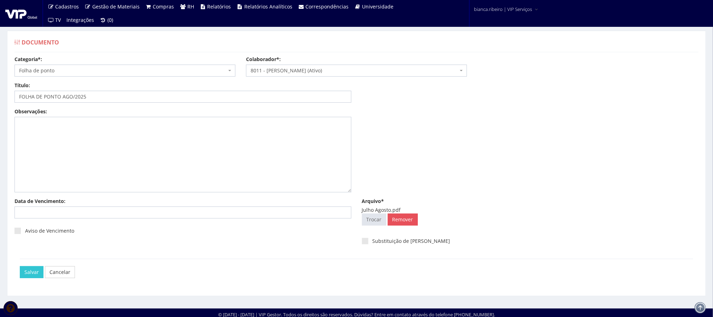
scroll to position [5, 0]
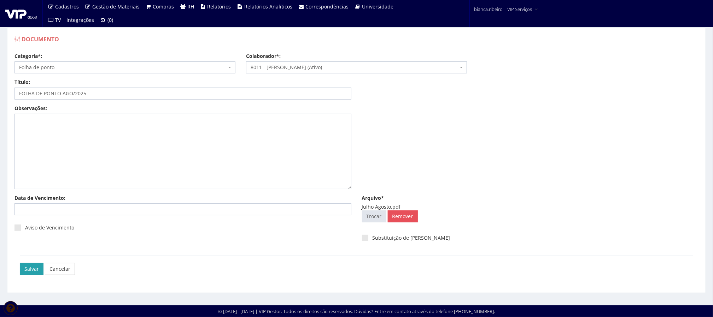
click at [24, 266] on input "Salvar" at bounding box center [32, 269] width 24 height 12
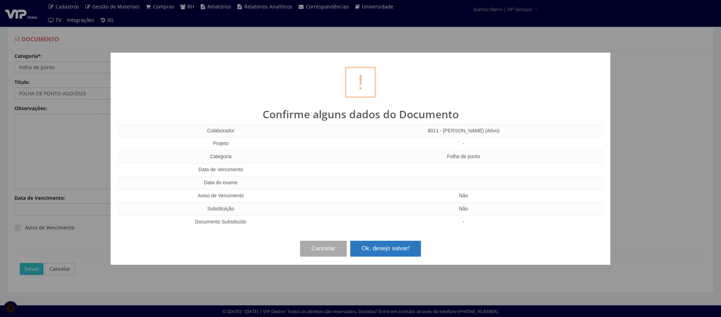
click at [408, 251] on button "Ok, desejo salvar!" at bounding box center [385, 249] width 71 height 16
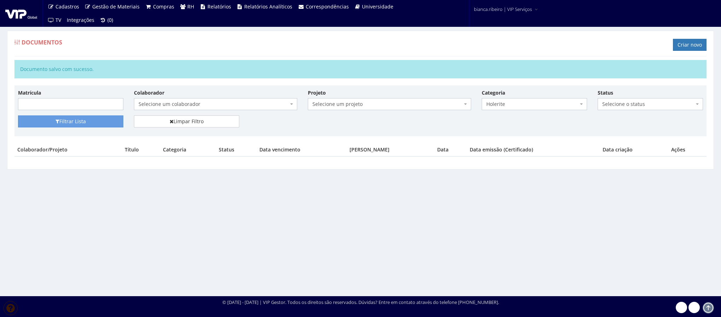
click at [197, 108] on span "Selecione um colaborador" at bounding box center [214, 104] width 150 height 7
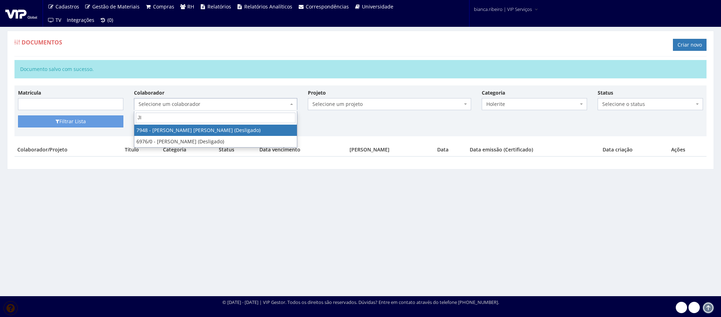
type input "J"
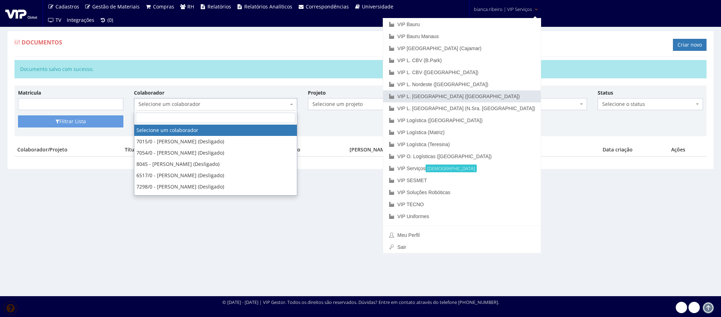
click at [497, 95] on link "VIP L. [GEOGRAPHIC_DATA] ([GEOGRAPHIC_DATA])" at bounding box center [462, 96] width 158 height 12
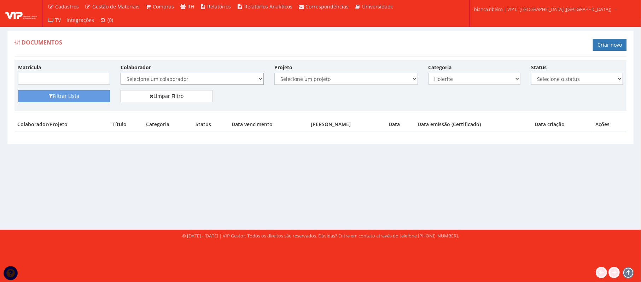
click at [181, 75] on select "Selecione um colaborador 26 - [PERSON_NAME] (Ativo) 29 - [PERSON_NAME] (Ativo) …" at bounding box center [192, 79] width 143 height 12
click at [447, 188] on div "Documentos Criar novo Matrícula Colaborador Selecione um colaborador 26 - ADELM…" at bounding box center [320, 124] width 641 height 212
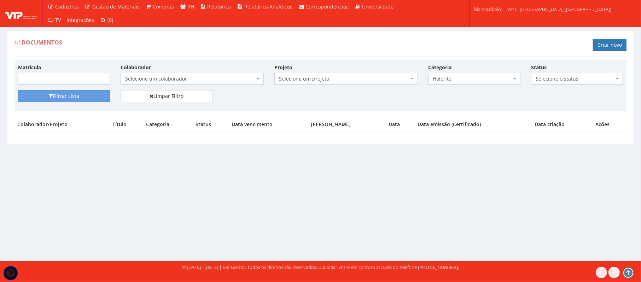
click at [224, 83] on span "Selecione um colaborador" at bounding box center [192, 79] width 143 height 12
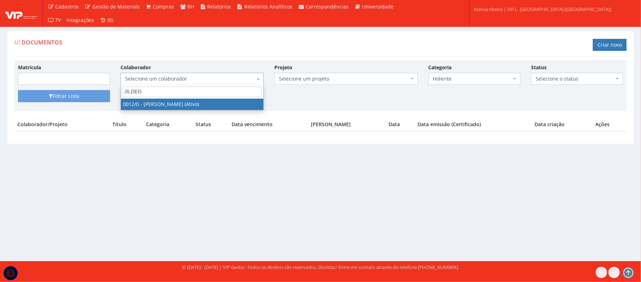
type input "JILDEO"
select select "888"
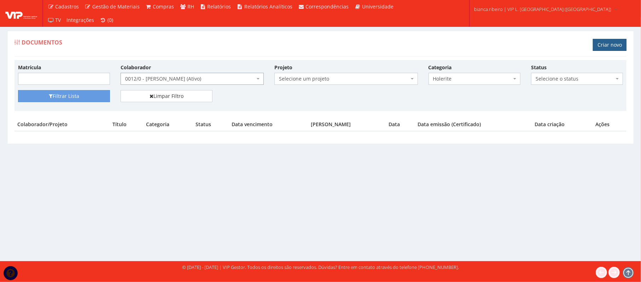
click at [603, 47] on link "Criar novo" at bounding box center [610, 45] width 34 height 12
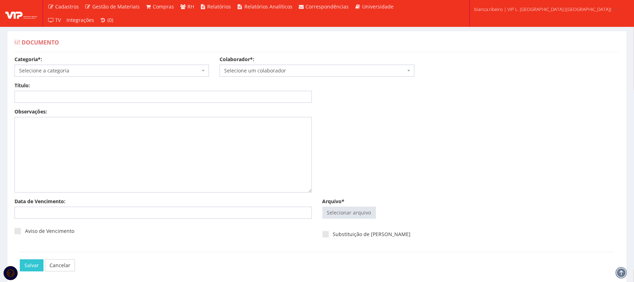
click at [149, 72] on span "Selecione a categoria" at bounding box center [109, 70] width 181 height 7
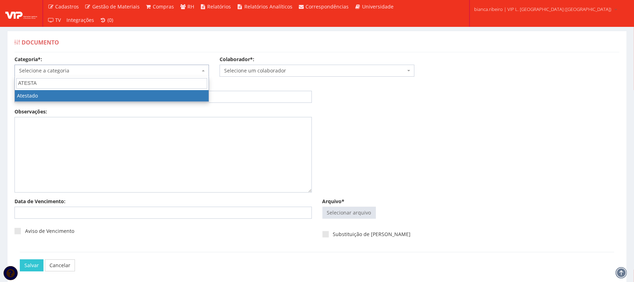
type input "ATESTA"
select select "atestado"
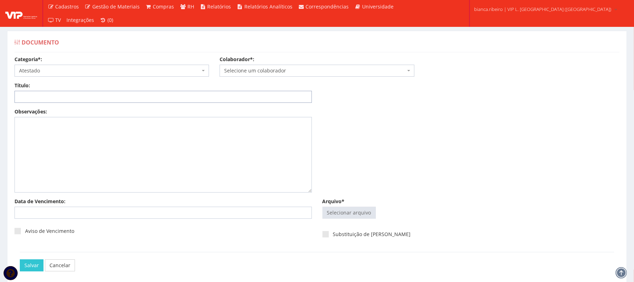
click at [128, 98] on input "Título:" at bounding box center [162, 97] width 297 height 12
drag, startPoint x: 128, startPoint y: 98, endPoint x: 66, endPoint y: 95, distance: 61.6
click at [66, 95] on input "Título:" at bounding box center [162, 97] width 297 height 12
type input "ATESTADO 22/07/2025"
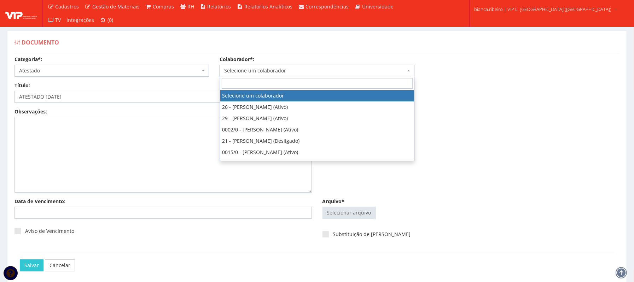
click at [304, 66] on span "Selecione um colaborador" at bounding box center [316, 71] width 194 height 12
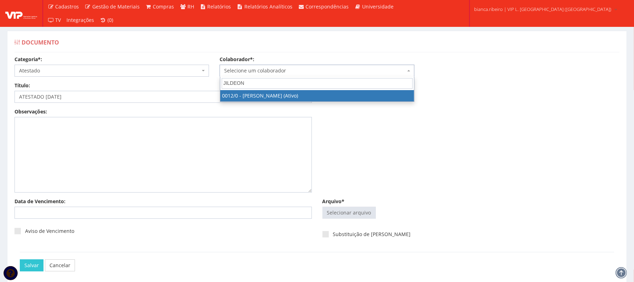
type input "JILDEON"
select select "888"
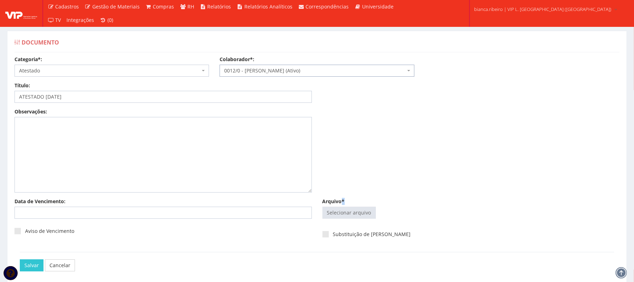
click at [341, 205] on div "Arquivo* Selecionar arquivo Trocar Remover" at bounding box center [471, 210] width 308 height 24
click at [343, 213] on input "Arquivo*" at bounding box center [349, 212] width 53 height 11
type input "C:\fakepath\Atestado Médico - 22-07-2025.pdf"
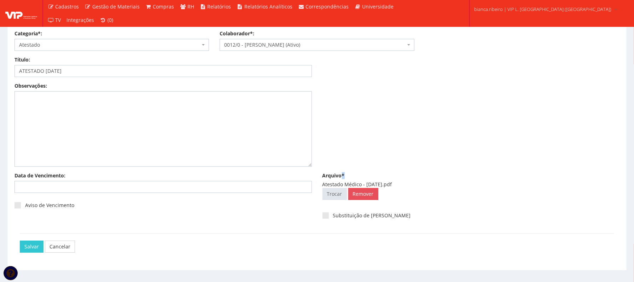
scroll to position [40, 0]
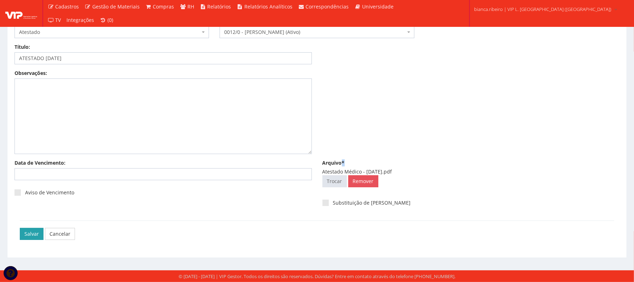
click at [37, 230] on input "Salvar" at bounding box center [32, 234] width 24 height 12
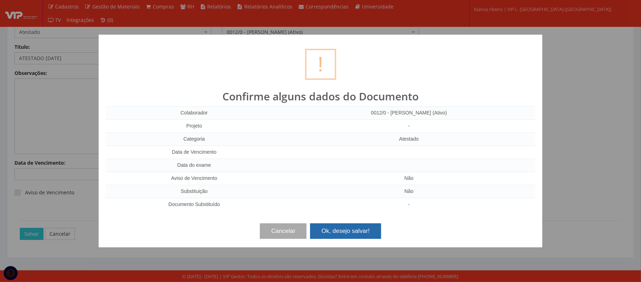
click at [333, 235] on button "Ok, desejo salvar!" at bounding box center [345, 231] width 71 height 16
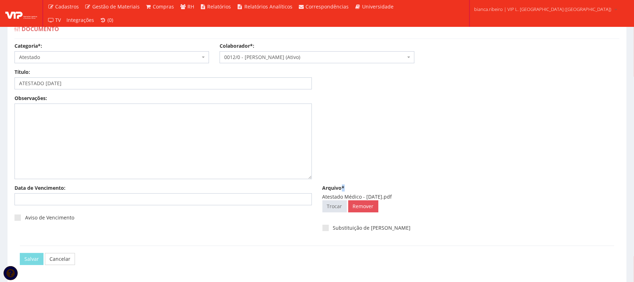
scroll to position [0, 0]
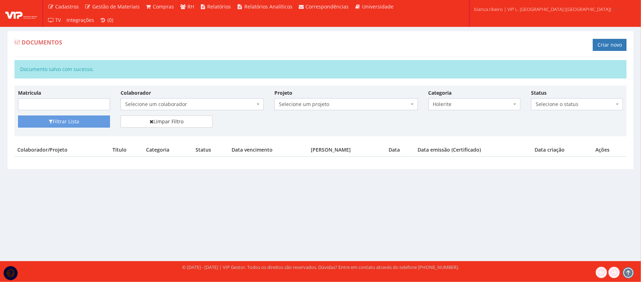
click at [354, 208] on div "Documentos Criar novo Documento salvo com sucesso. Matrícula Colaborador Seleci…" at bounding box center [320, 140] width 641 height 244
click at [607, 38] on div "Documentos Criar novo" at bounding box center [320, 45] width 612 height 21
click at [619, 45] on link "Criar novo" at bounding box center [610, 45] width 34 height 12
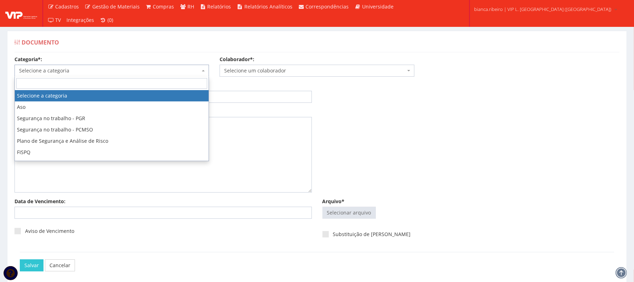
click at [139, 74] on span "Selecione a categoria" at bounding box center [109, 70] width 181 height 7
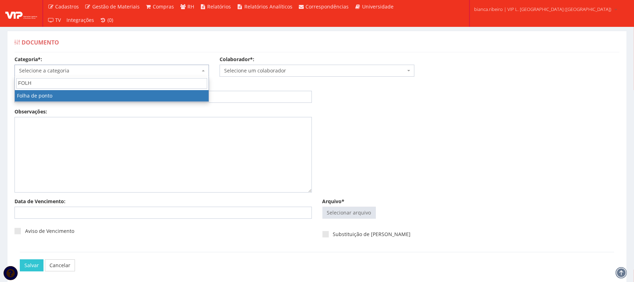
type input "FOLH"
select select "folha_ponto"
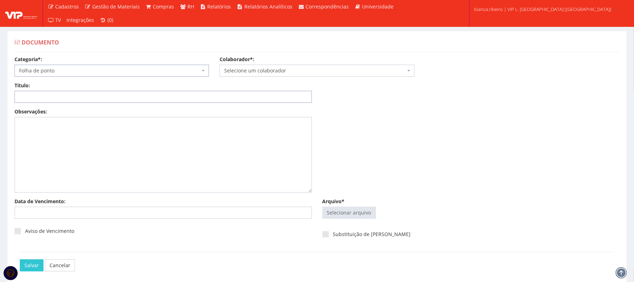
click at [146, 103] on input "Título:" at bounding box center [162, 97] width 297 height 12
type input "f"
type input "FOLHA DE PONTO AGO/2025"
click at [347, 209] on input "Arquivo*" at bounding box center [349, 212] width 53 height 11
type input "C:\fakepath\LUIZ FERNANDO GALVAO.pdf"
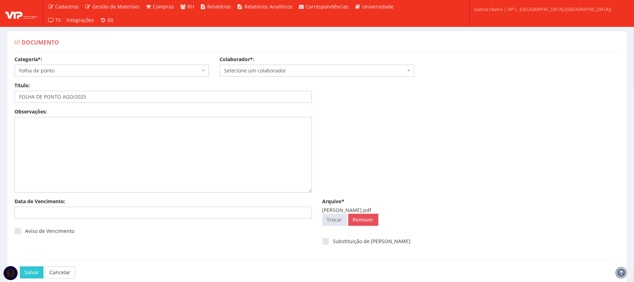
click at [259, 71] on span "Selecione um colaborador" at bounding box center [314, 70] width 181 height 7
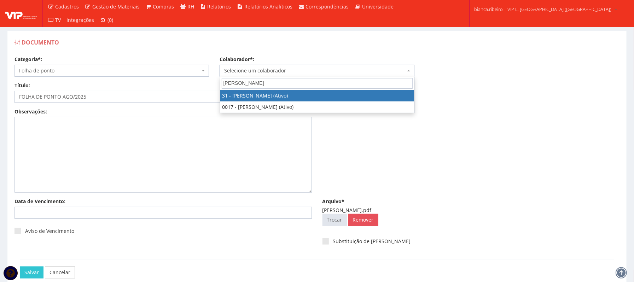
type input "LUIZ FERNANDO"
select select "3928"
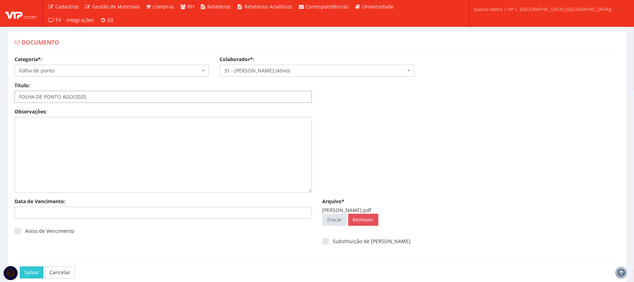
click at [91, 100] on input "FOLHA DE PONTO AGO/2025" at bounding box center [162, 97] width 297 height 12
click at [91, 99] on input "FOLHA DE PONTO AGO/2025" at bounding box center [162, 97] width 297 height 12
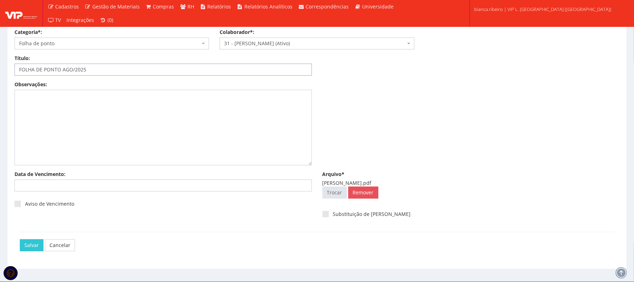
scroll to position [40, 0]
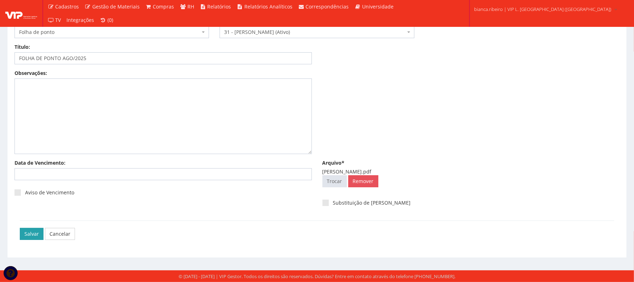
click at [35, 231] on input "Salvar" at bounding box center [32, 234] width 24 height 12
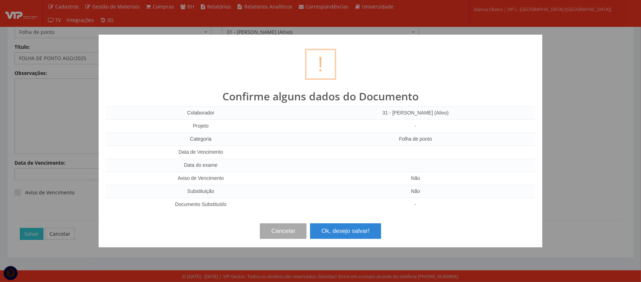
click at [356, 223] on div "Cancelar Ok, desejo salvar!" at bounding box center [320, 228] width 429 height 21
click at [354, 228] on button "Ok, desejo salvar!" at bounding box center [345, 231] width 71 height 16
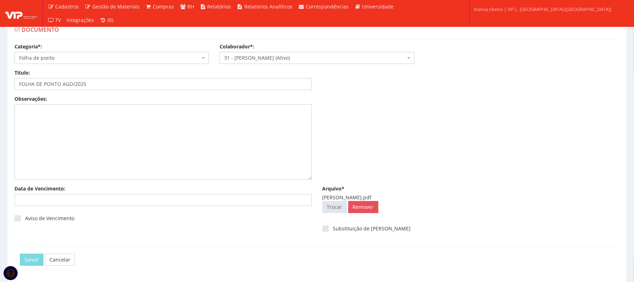
scroll to position [0, 0]
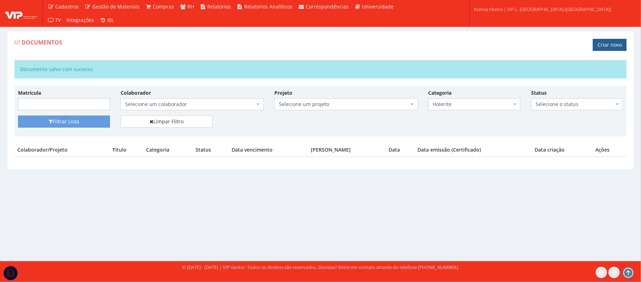
click at [601, 47] on link "Criar novo" at bounding box center [610, 45] width 34 height 12
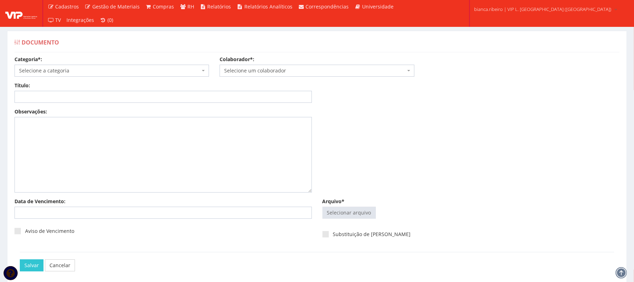
click at [82, 74] on span "Selecione a categoria" at bounding box center [109, 70] width 181 height 7
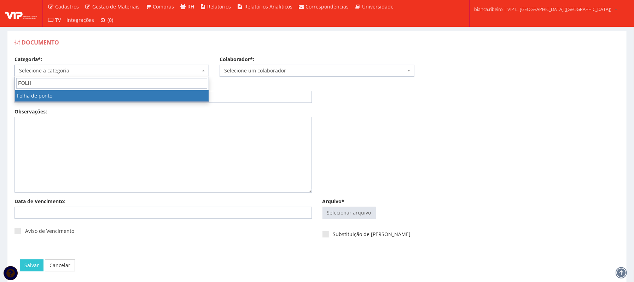
type input "FOLH"
select select "folha_ponto"
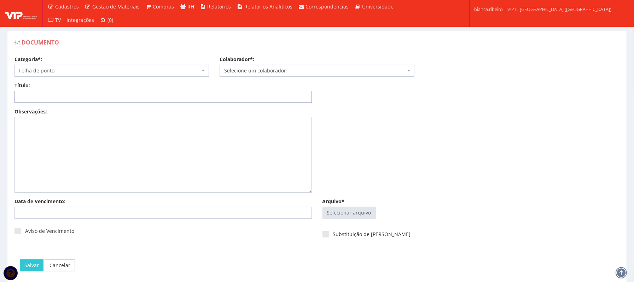
click at [78, 98] on input "Título:" at bounding box center [162, 97] width 297 height 12
paste input "FOLHA DE PONTO AGO/2025"
type input "FOLHA DE PONTO AGO/2025"
click at [359, 211] on input "Arquivo*" at bounding box center [349, 212] width 53 height 11
type input "C:\fakepath\NATANE ALENCAR.pdf"
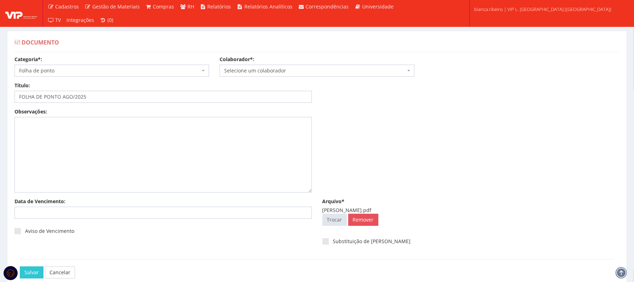
click at [266, 70] on span "Selecione um colaborador" at bounding box center [314, 70] width 181 height 7
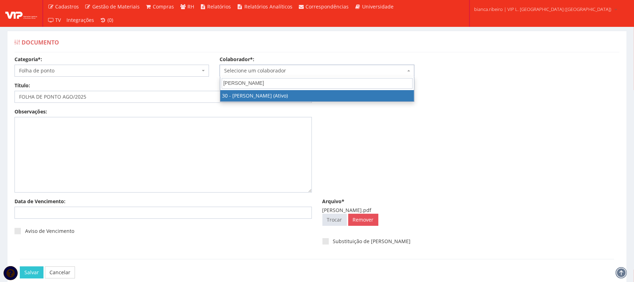
type input "NATANE AL"
select select "3873"
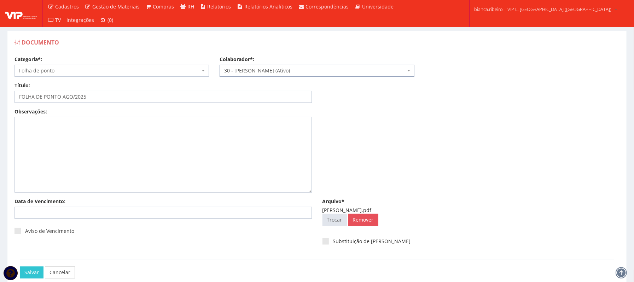
scroll to position [40, 0]
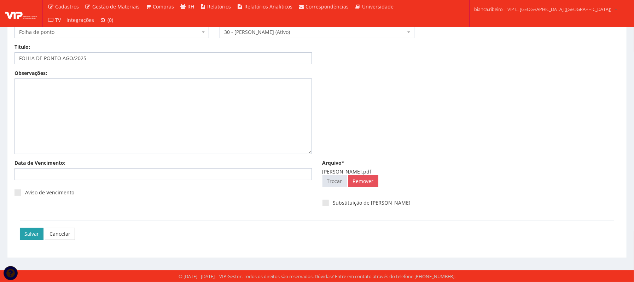
click at [25, 232] on input "Salvar" at bounding box center [32, 234] width 24 height 12
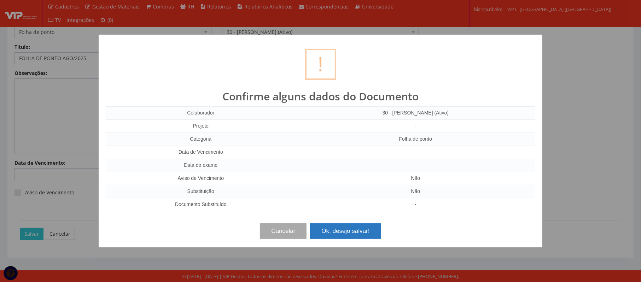
click at [357, 224] on button "Ok, desejo salvar!" at bounding box center [345, 231] width 71 height 16
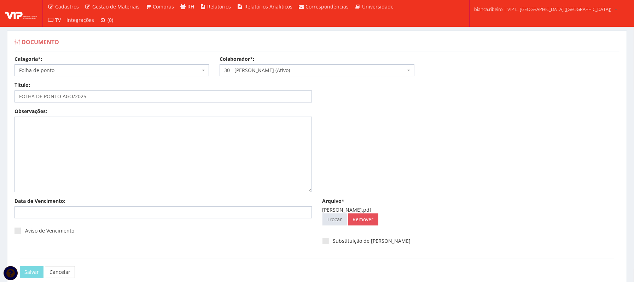
scroll to position [0, 0]
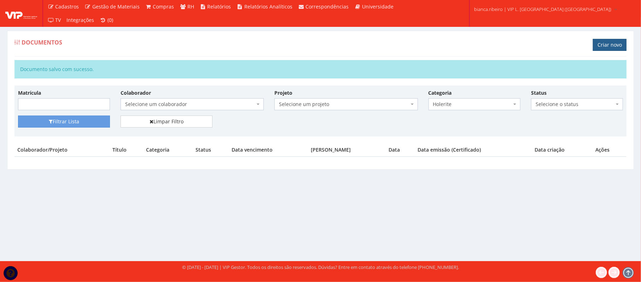
click at [606, 47] on link "Criar novo" at bounding box center [610, 45] width 34 height 12
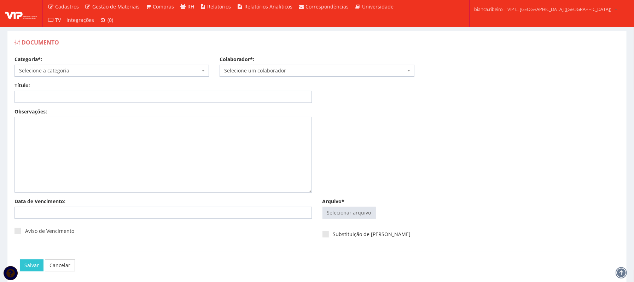
click at [95, 74] on span "Selecione a categoria" at bounding box center [111, 71] width 194 height 12
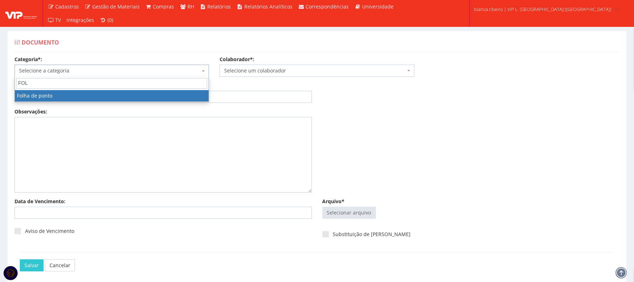
type input "FOL"
select select "folha_ponto"
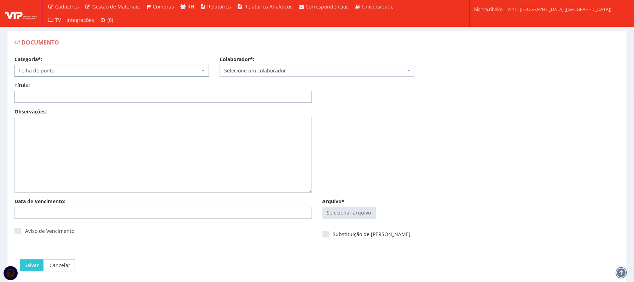
click at [76, 93] on input "Título:" at bounding box center [162, 97] width 297 height 12
paste input "FOLHA DE PONTO AGO/2025"
type input "FOLHA DE PONTO AGO/2025"
click at [346, 211] on input "Arquivo*" at bounding box center [349, 212] width 53 height 11
type input "C:\fakepath\JOSE ADILSON.pdf"
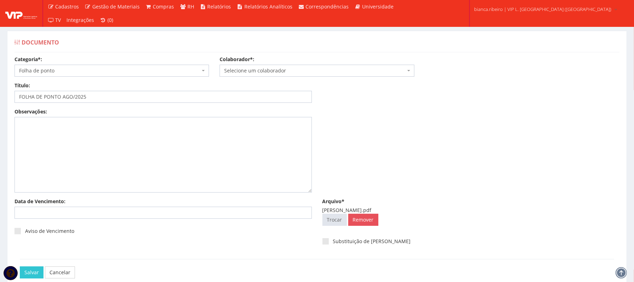
click at [253, 67] on span "Selecione um colaborador" at bounding box center [316, 71] width 194 height 12
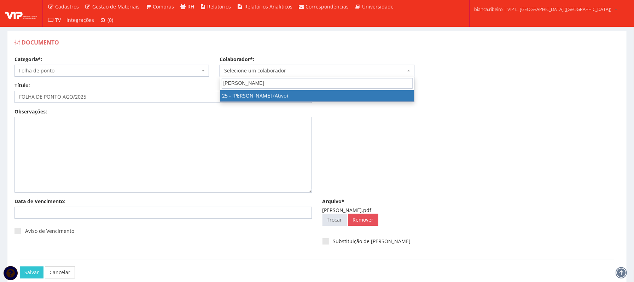
type input "JOSE ADI"
select select "3764"
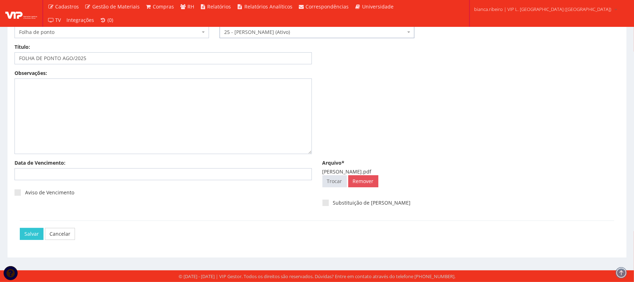
scroll to position [40, 0]
click at [31, 238] on input "Salvar" at bounding box center [32, 234] width 24 height 12
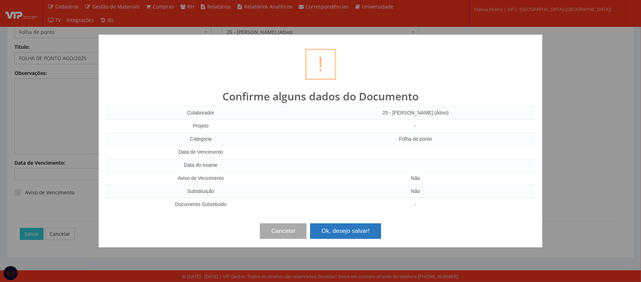
click at [337, 230] on button "Ok, desejo salvar!" at bounding box center [345, 231] width 71 height 16
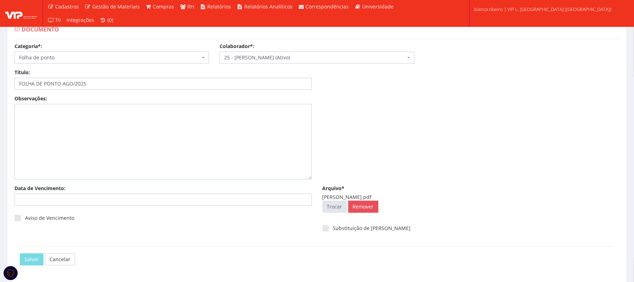
scroll to position [0, 0]
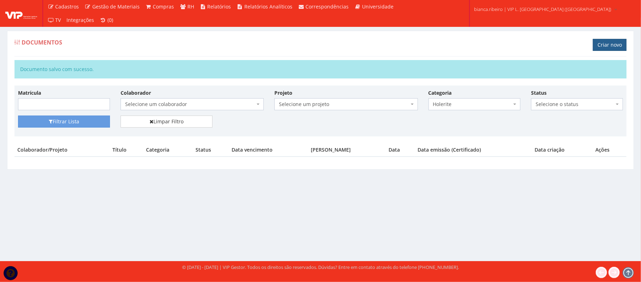
click at [617, 47] on link "Criar novo" at bounding box center [610, 45] width 34 height 12
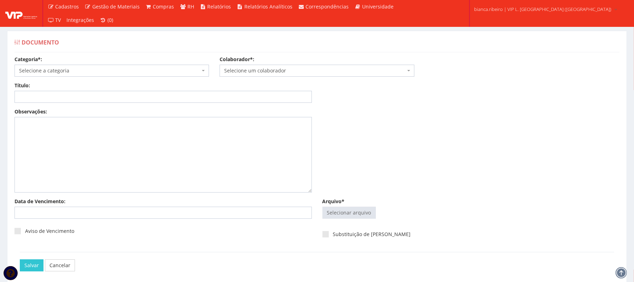
click at [160, 72] on span "Selecione a categoria" at bounding box center [109, 70] width 181 height 7
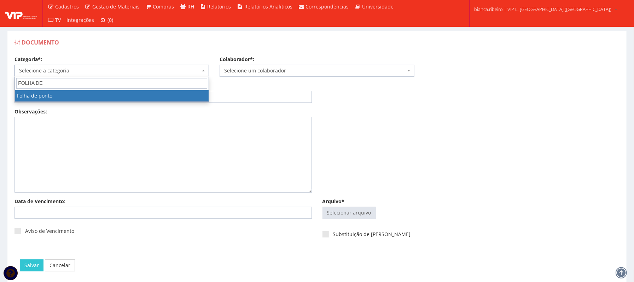
type input "FOLHA DE"
select select "folha_ponto"
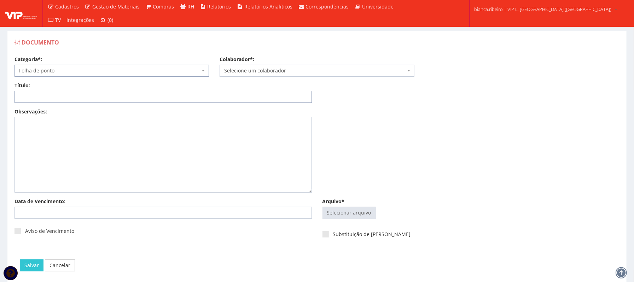
click at [145, 95] on input "Título:" at bounding box center [162, 97] width 297 height 12
paste input "FOLHA DE PONTO AGO/2025"
type input "FOLHA DE PONTO AGO/2025"
click at [358, 216] on input "Arquivo*" at bounding box center [349, 212] width 53 height 11
type input "C:\fakepath\UANDERSON.pdf"
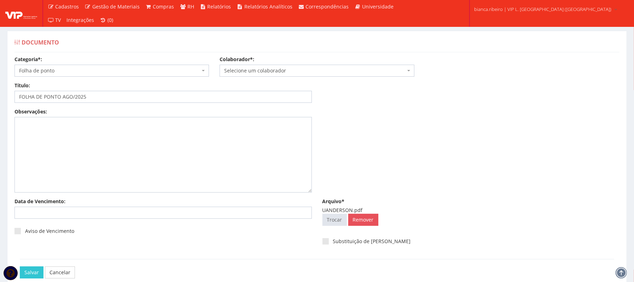
click at [238, 75] on span "Selecione um colaborador" at bounding box center [316, 71] width 194 height 12
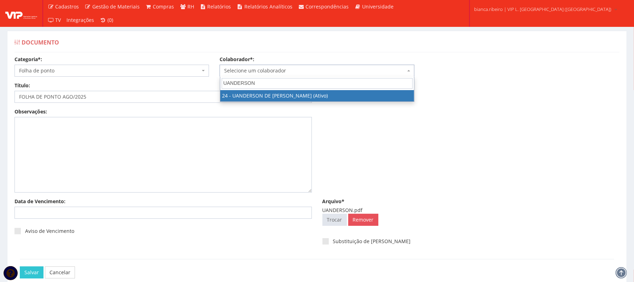
type input "UANDERSON"
select select "3724"
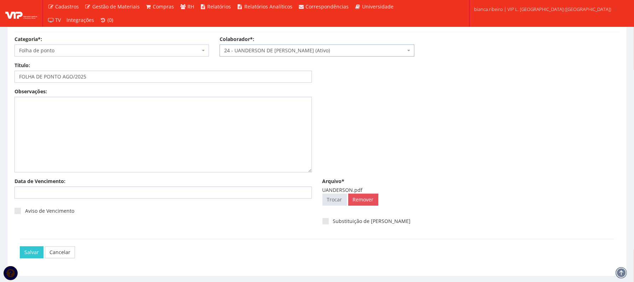
scroll to position [40, 0]
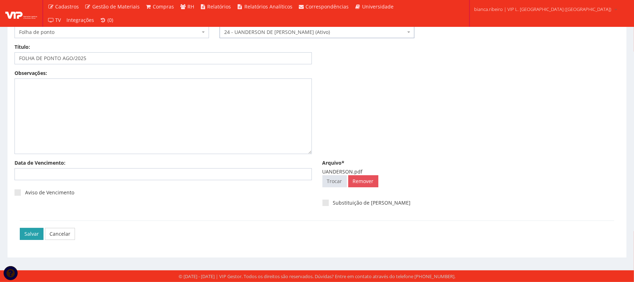
click at [23, 237] on input "Salvar" at bounding box center [32, 234] width 24 height 12
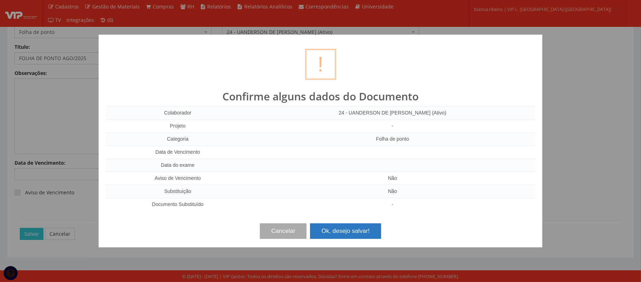
click at [338, 230] on button "Ok, desejo salvar!" at bounding box center [345, 231] width 71 height 16
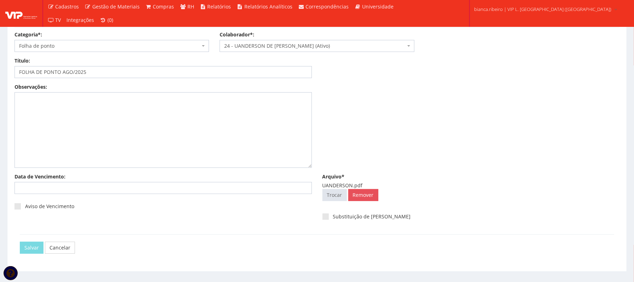
scroll to position [0, 0]
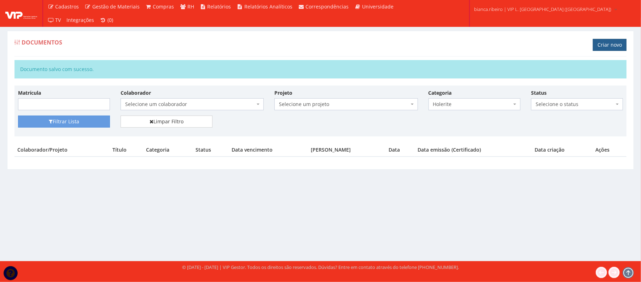
click at [622, 44] on link "Criar novo" at bounding box center [610, 45] width 34 height 12
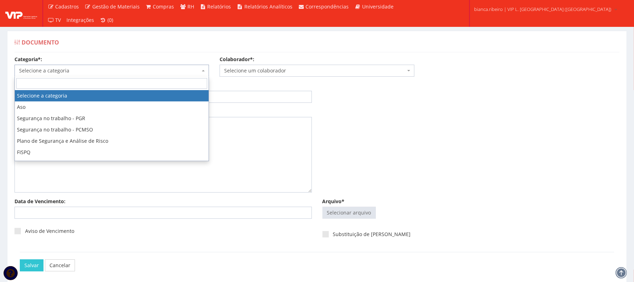
click at [103, 68] on span "Selecione a categoria" at bounding box center [109, 70] width 181 height 7
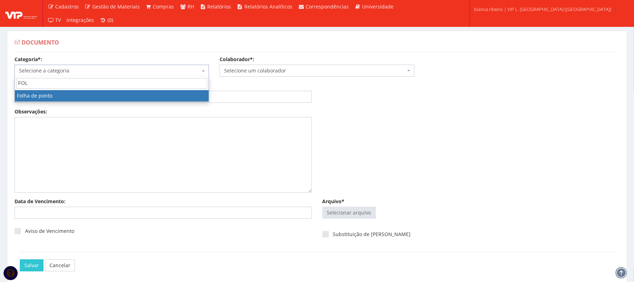
type input "FOL"
select select "folha_ponto"
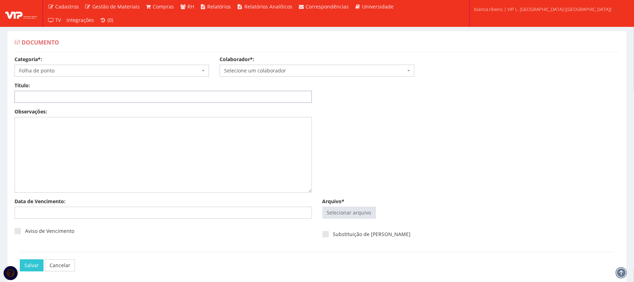
click at [85, 95] on input "Título:" at bounding box center [162, 97] width 297 height 12
paste input "FOLHA DE PONTO AGO/2025"
type input "FOLHA DE PONTO AGO/2025"
click at [327, 211] on input "Arquivo*" at bounding box center [349, 212] width 53 height 11
type input "C:\fakepath\ISRAEL DOS SANTOS2.pdf"
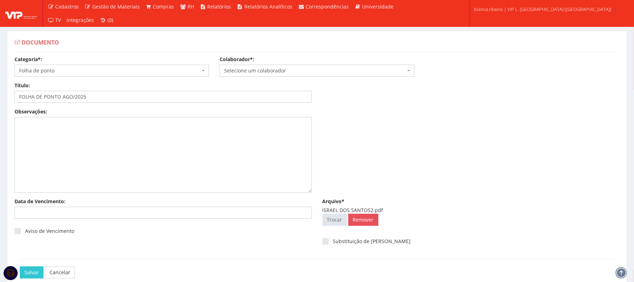
click at [316, 71] on span "Selecione um colaborador" at bounding box center [314, 70] width 181 height 7
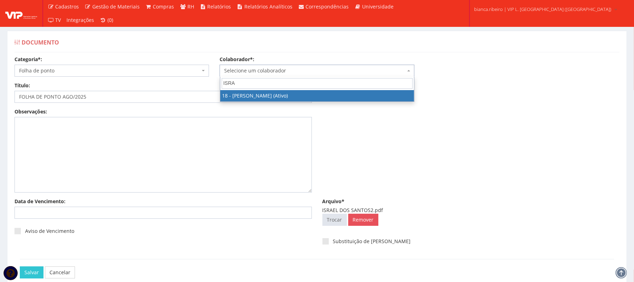
type input "ISRA"
select select "1437"
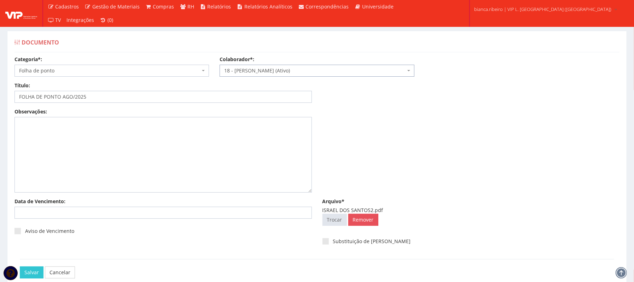
scroll to position [40, 0]
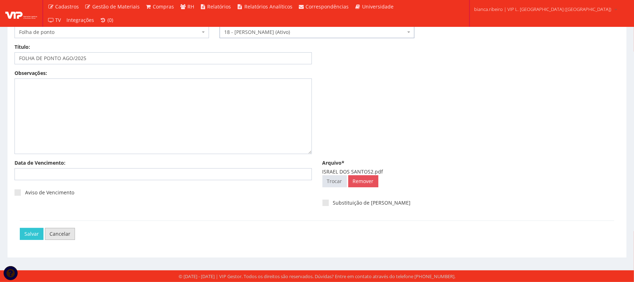
click at [67, 232] on link "Cancelar" at bounding box center [60, 234] width 30 height 12
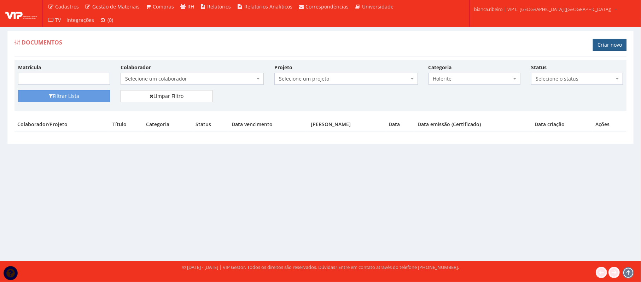
click at [600, 42] on link "Criar novo" at bounding box center [610, 45] width 34 height 12
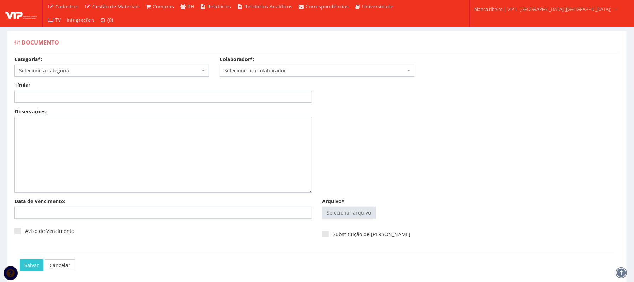
click at [71, 67] on span "Selecione a categoria" at bounding box center [111, 71] width 194 height 12
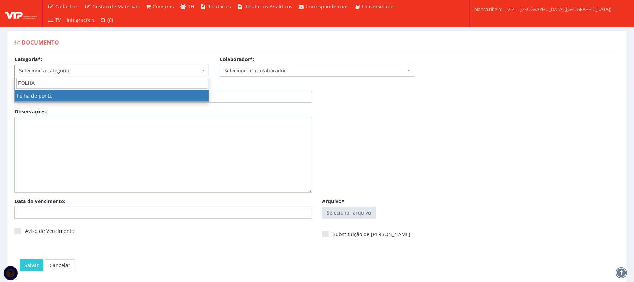
type input "FOLHA"
select select "folha_ponto"
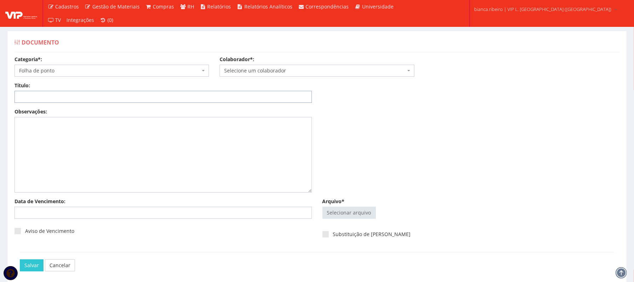
paste input "FOLHA DE PONTO AGO/2025"
type input "FOLHA DE PONTO AGO/2025"
click at [341, 210] on input "Arquivo*" at bounding box center [349, 212] width 53 height 11
type input "C:\fakepath\ilovepdf_merged.pdf"
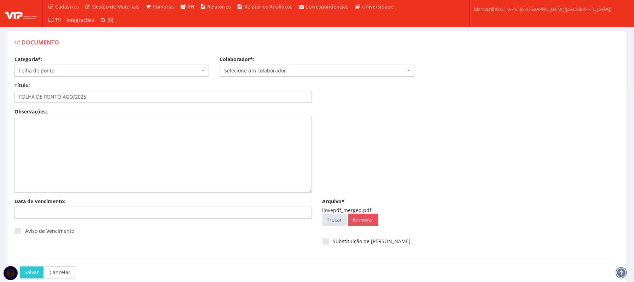
click at [249, 74] on span "Selecione um colaborador" at bounding box center [314, 70] width 181 height 7
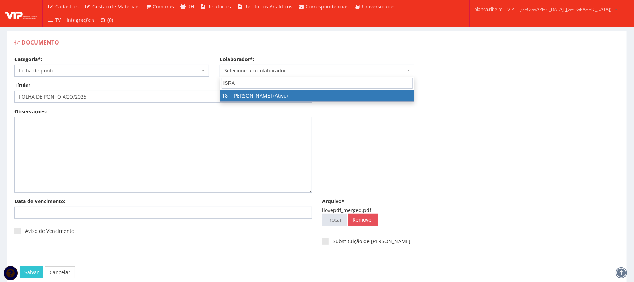
type input "ISRA"
select select "1437"
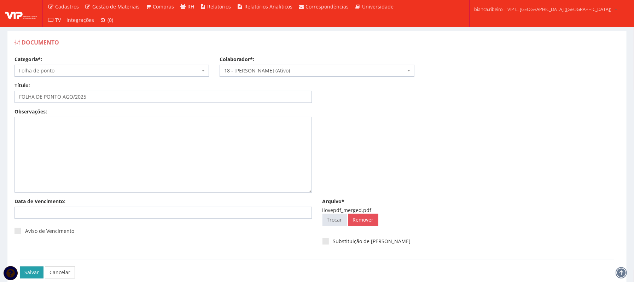
click at [34, 268] on input "Salvar" at bounding box center [32, 273] width 24 height 12
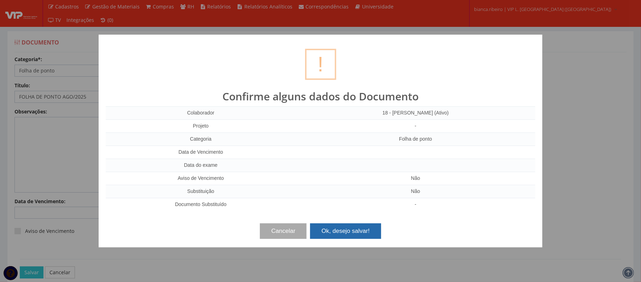
drag, startPoint x: 341, startPoint y: 228, endPoint x: 324, endPoint y: 236, distance: 18.2
click at [341, 228] on button "Ok, desejo salvar!" at bounding box center [345, 231] width 71 height 16
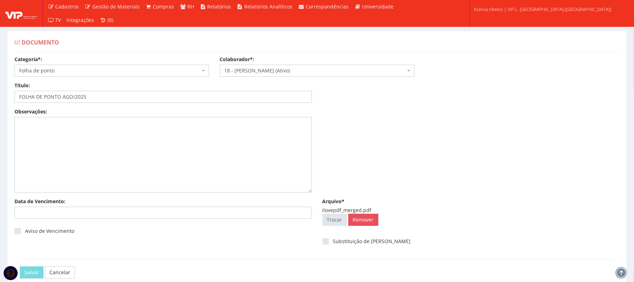
scroll to position [40, 0]
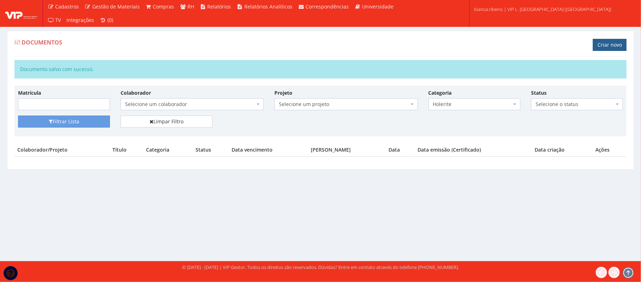
click at [607, 46] on link "Criar novo" at bounding box center [610, 45] width 34 height 12
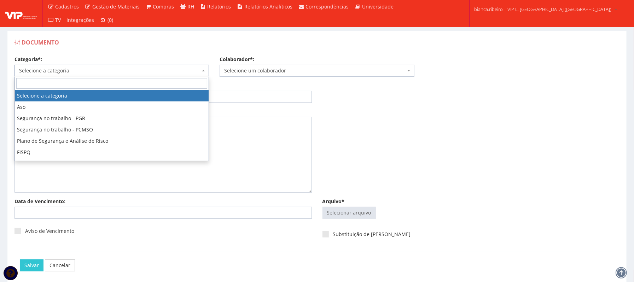
click at [129, 74] on span "Selecione a categoria" at bounding box center [109, 70] width 181 height 7
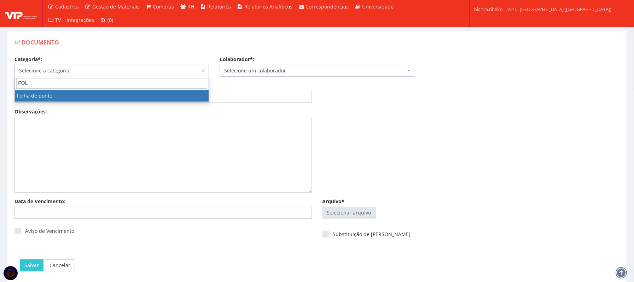
type input "FOL"
select select "folha_ponto"
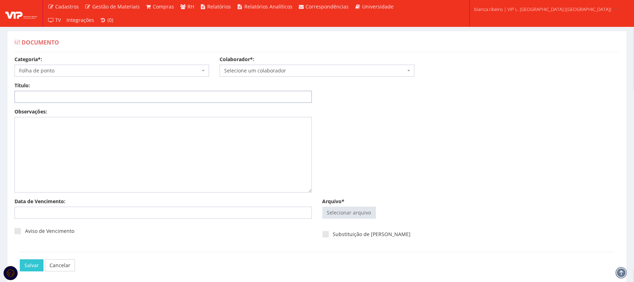
click at [112, 101] on input "Título:" at bounding box center [162, 97] width 297 height 12
paste input "FOLHA DE PONTO AGO/2025"
type input "FOLHA DE PONTO AGO/2025"
click at [333, 213] on input "Arquivo*" at bounding box center [349, 212] width 53 height 11
type input "C:\fakepath\LUIZ FERNANDO ROCHA.pdf"
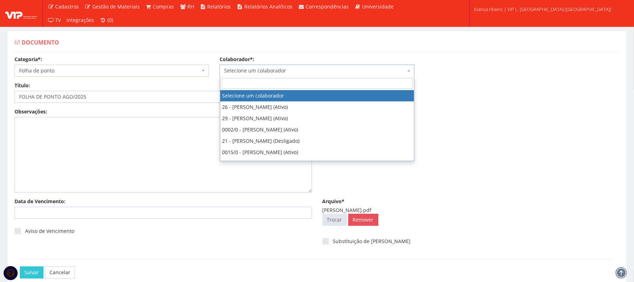
click at [270, 66] on span "Selecione um colaborador" at bounding box center [316, 71] width 194 height 12
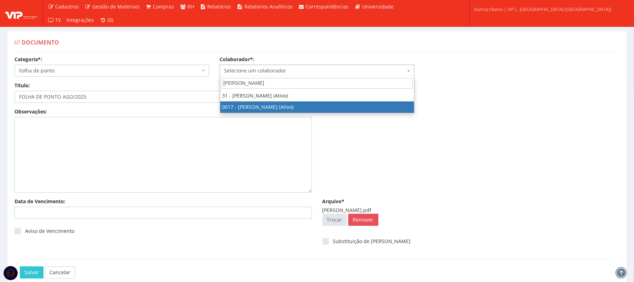
type input "LUIZ FERNANDO"
select select "1336"
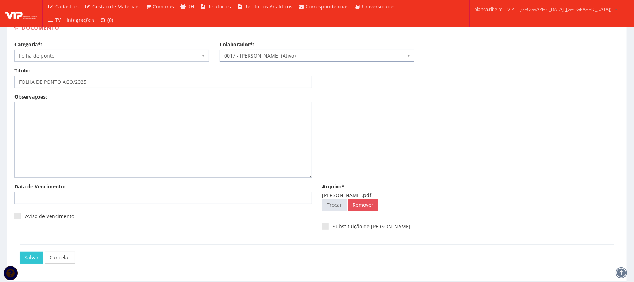
scroll to position [40, 0]
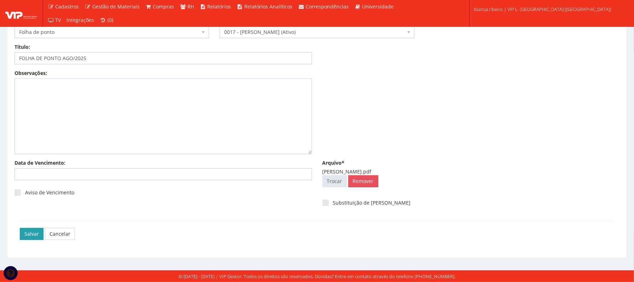
click at [24, 235] on input "Salvar" at bounding box center [32, 234] width 24 height 12
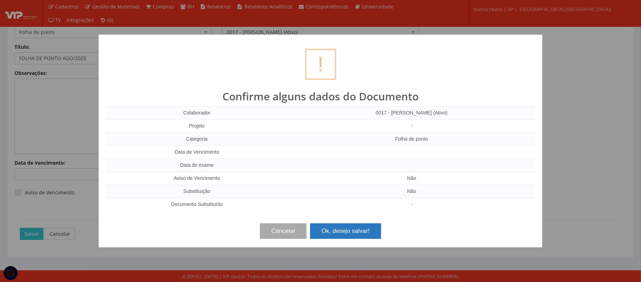
click at [325, 233] on button "Ok, desejo salvar!" at bounding box center [345, 231] width 71 height 16
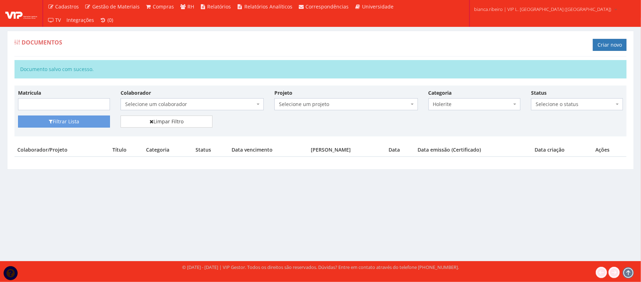
click at [609, 39] on div "Documentos Criar novo" at bounding box center [320, 45] width 612 height 21
click at [611, 48] on link "Criar novo" at bounding box center [610, 45] width 34 height 12
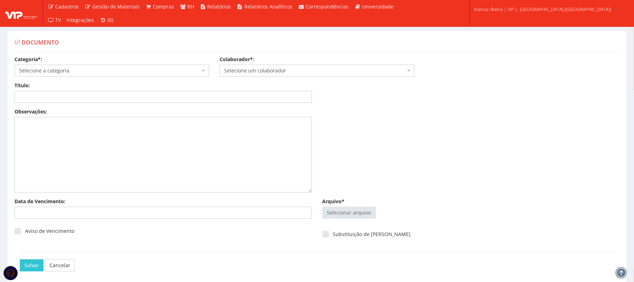
click at [87, 70] on span "Selecione a categoria" at bounding box center [109, 70] width 181 height 7
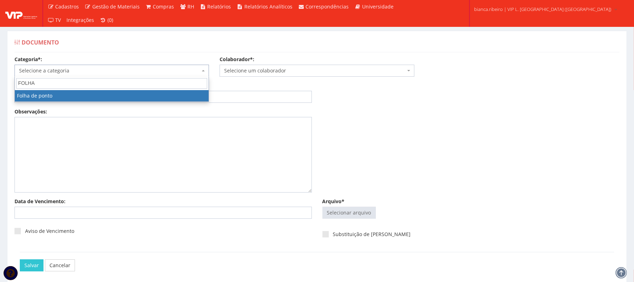
type input "FOLHA"
select select "folha_ponto"
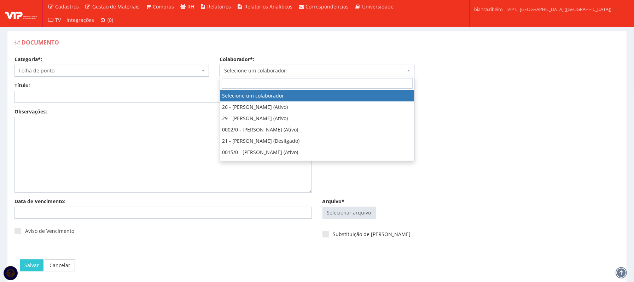
click at [274, 70] on span "Selecione um colaborador" at bounding box center [314, 70] width 181 height 7
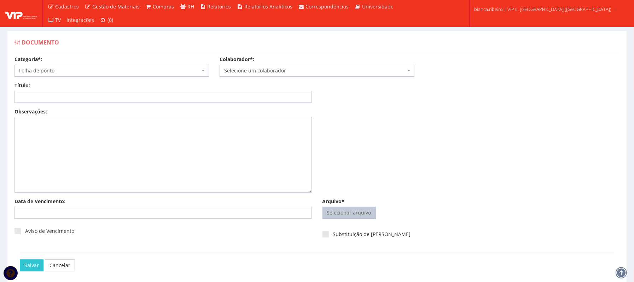
click at [370, 207] on span "Selecionar arquivo Trocar" at bounding box center [348, 213] width 53 height 12
click at [341, 218] on input "Arquivo*" at bounding box center [349, 212] width 53 height 11
type input "C:\fakepath\JOSE RONALDO SANTOS.pdf"
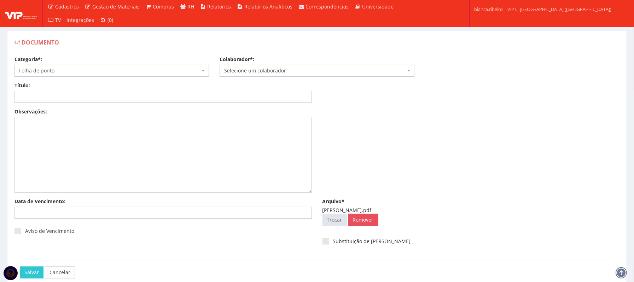
click at [281, 68] on span "Selecione um colaborador" at bounding box center [314, 70] width 181 height 7
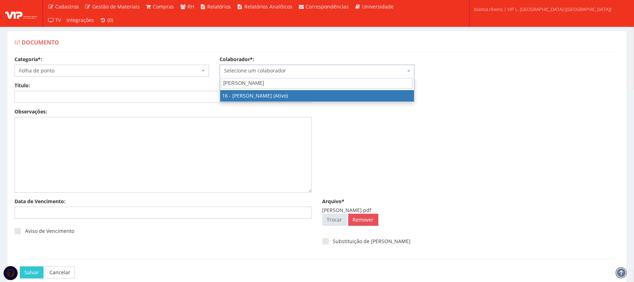
type input "JOSE RON"
select select "1278"
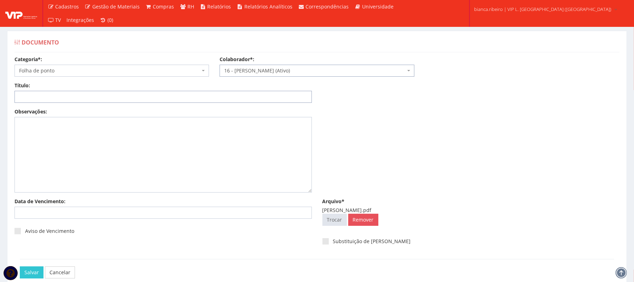
click at [66, 98] on input "Título:" at bounding box center [162, 97] width 297 height 12
paste input "FOLHA DE PONTO AGO/2025"
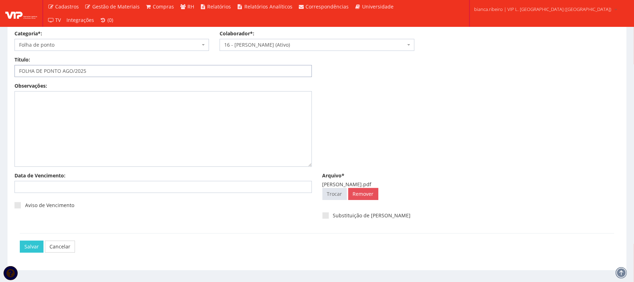
scroll to position [40, 0]
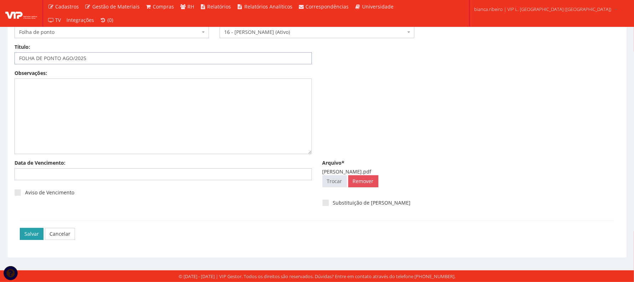
type input "FOLHA DE PONTO AGO/2025"
click at [31, 238] on input "Salvar" at bounding box center [32, 234] width 24 height 12
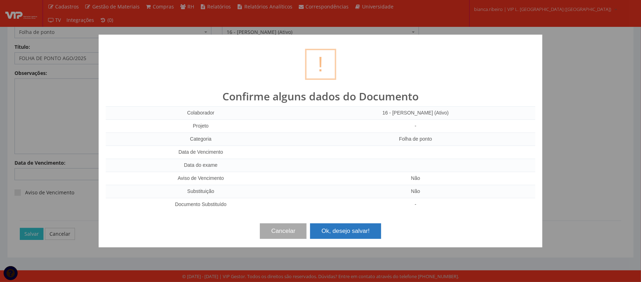
click at [345, 231] on button "Ok, desejo salvar!" at bounding box center [345, 231] width 71 height 16
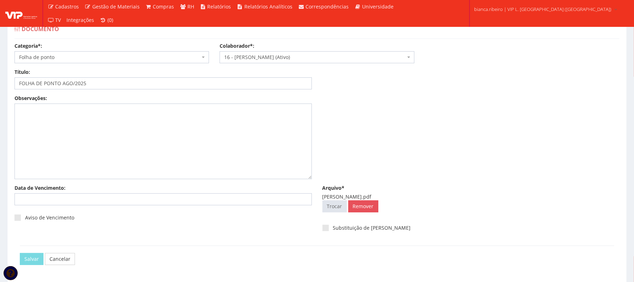
scroll to position [0, 0]
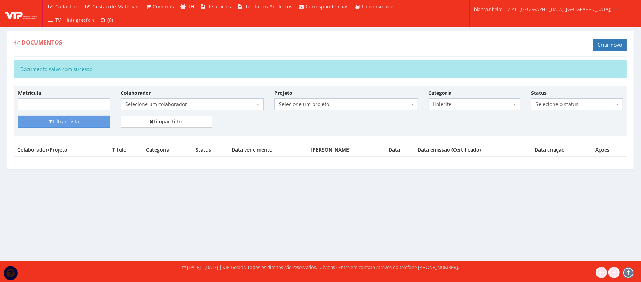
click at [590, 47] on div "Documentos Criar novo" at bounding box center [320, 45] width 612 height 21
click at [598, 49] on link "Criar novo" at bounding box center [610, 45] width 34 height 12
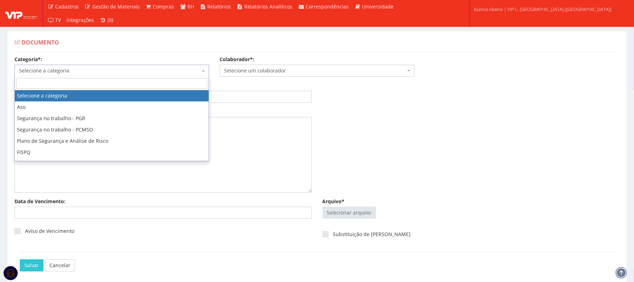
click at [164, 71] on span "Selecione a categoria" at bounding box center [109, 70] width 181 height 7
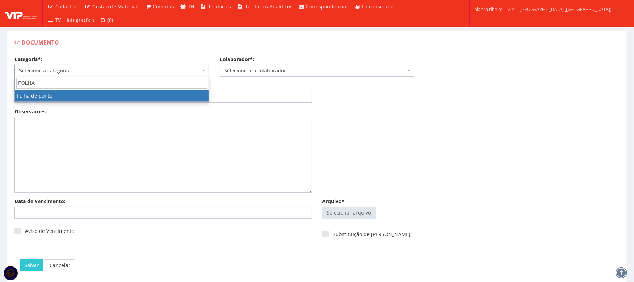
type input "FOLHA"
select select "folha_ponto"
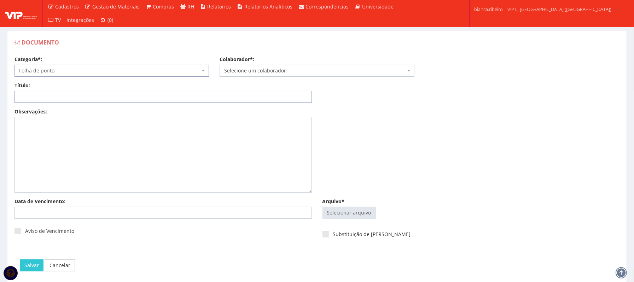
click at [122, 92] on input "Título:" at bounding box center [162, 97] width 297 height 12
paste input "FOLHA DE PONTO AGO/2025"
type input "FOLHA DE PONTO AGO/2025"
click at [340, 210] on input "Arquivo*" at bounding box center [349, 212] width 53 height 11
type input "C:\fakepath\RAUL SANTOS.pdf"
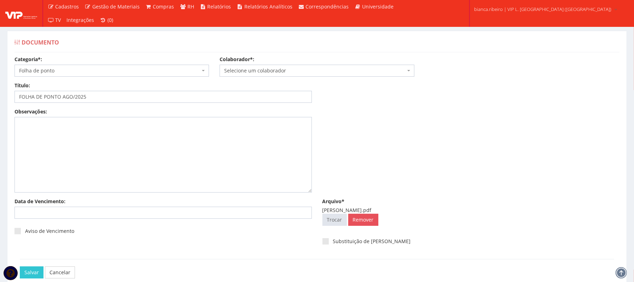
click at [282, 72] on span "Selecione um colaborador" at bounding box center [314, 70] width 181 height 7
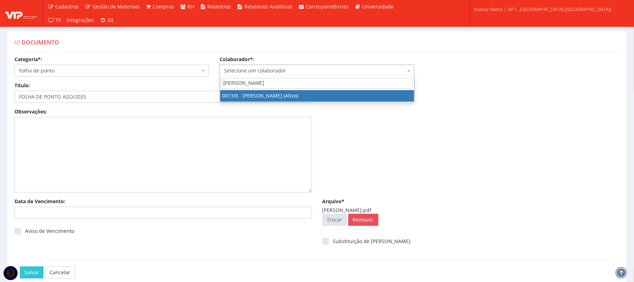
type input "RAUL"
select select "889"
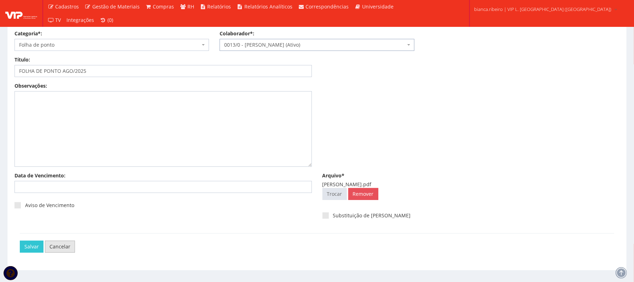
scroll to position [40, 0]
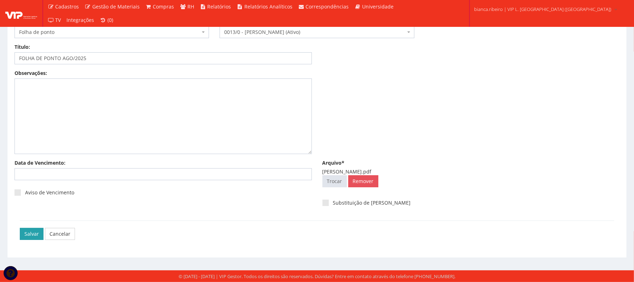
click at [39, 232] on input "Salvar" at bounding box center [32, 234] width 24 height 12
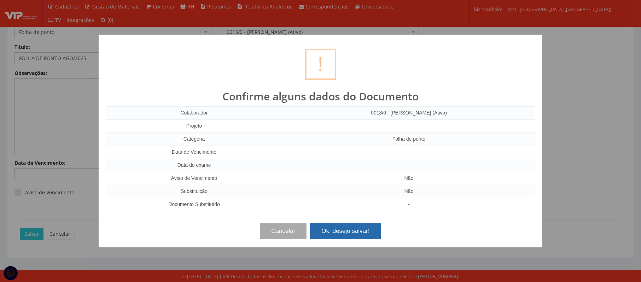
drag, startPoint x: 325, startPoint y: 232, endPoint x: 180, endPoint y: 238, distance: 145.7
click at [325, 231] on button "Ok, desejo salvar!" at bounding box center [345, 231] width 71 height 16
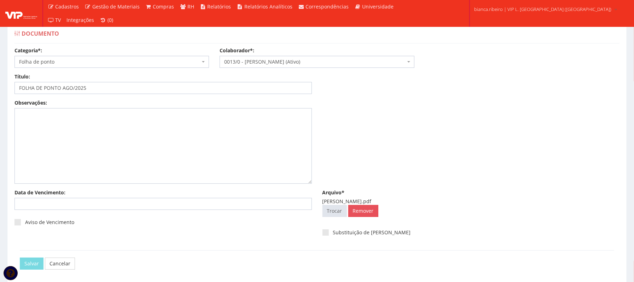
scroll to position [0, 0]
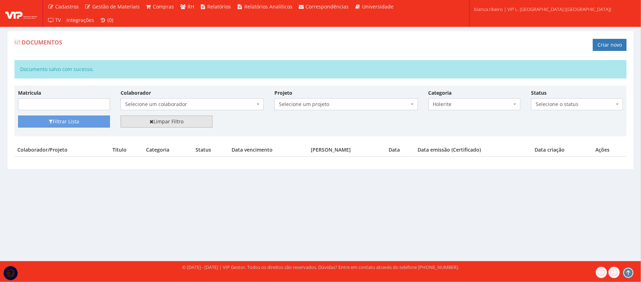
click at [150, 127] on link "Limpar Filtro" at bounding box center [167, 122] width 92 height 12
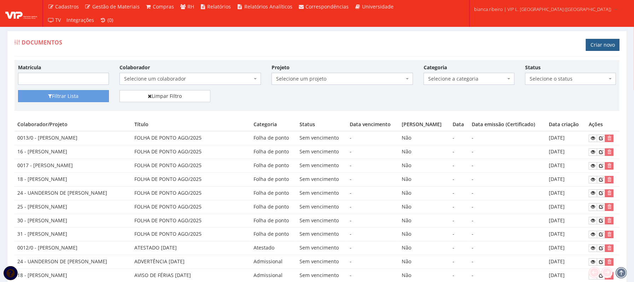
click at [596, 47] on link "Criar novo" at bounding box center [603, 45] width 34 height 12
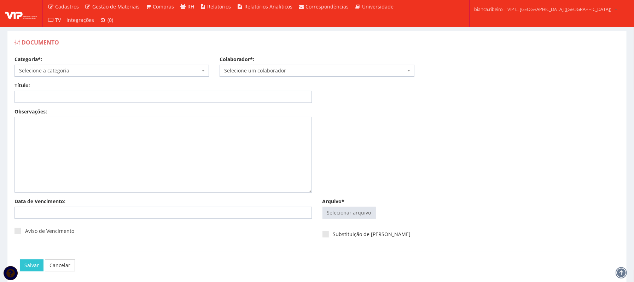
click at [60, 71] on span "Selecione a categoria" at bounding box center [109, 70] width 181 height 7
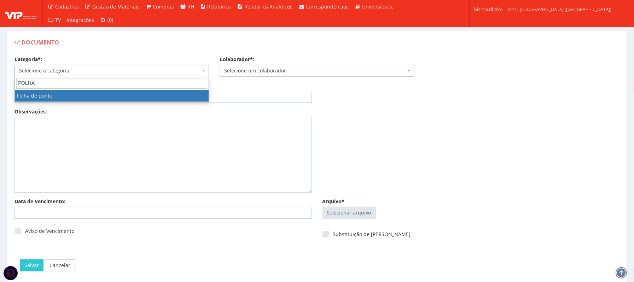
type input "FOLHA"
select select "folha_ponto"
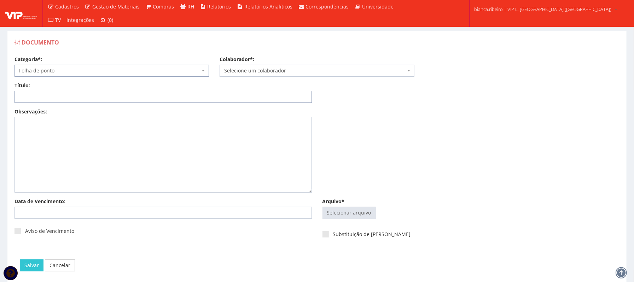
click at [59, 98] on input "Título:" at bounding box center [162, 97] width 297 height 12
paste input "FOLHA DE PONTO AGO/2025"
type input "FOLHA DE PONTO AGO/2025"
click at [359, 212] on input "Arquivo*" at bounding box center [349, 212] width 53 height 11
type input "C:\fakepath\KLEBER BARBOSA.pdf"
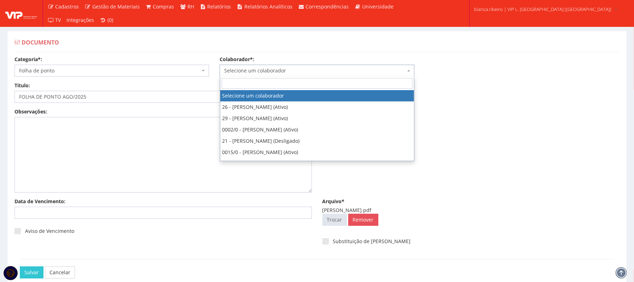
click at [299, 71] on span "Selecione um colaborador" at bounding box center [314, 70] width 181 height 7
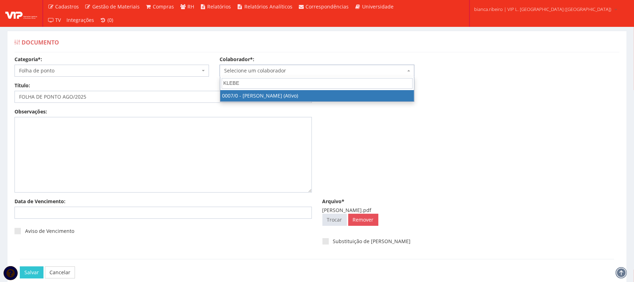
type input "KLEBE"
select select "720"
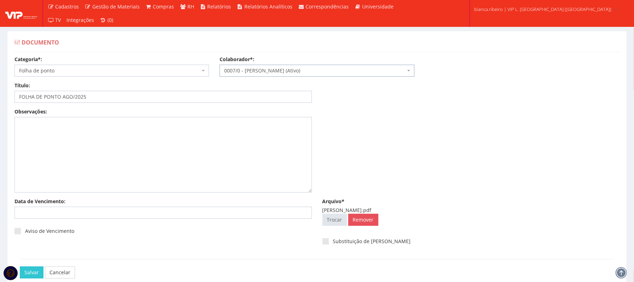
scroll to position [40, 0]
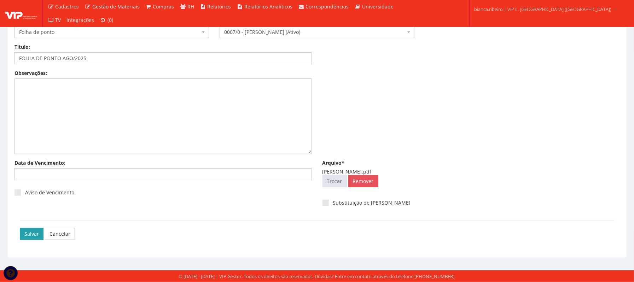
click at [36, 231] on input "Salvar" at bounding box center [32, 234] width 24 height 12
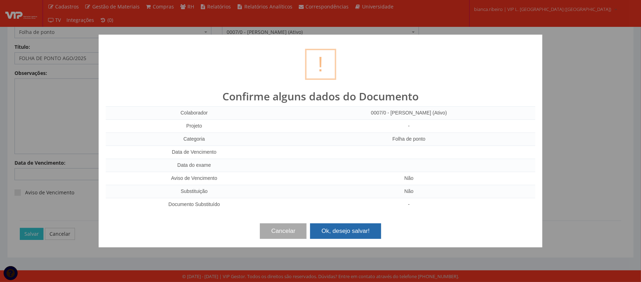
click at [334, 230] on button "Ok, desejo salvar!" at bounding box center [345, 231] width 71 height 16
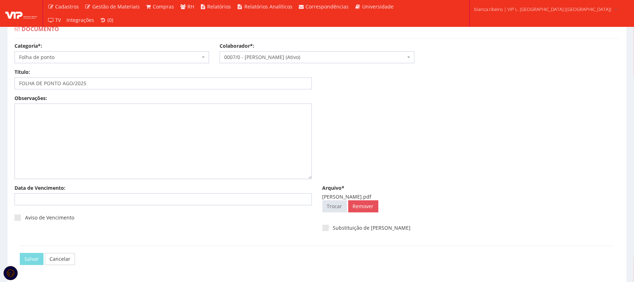
scroll to position [0, 0]
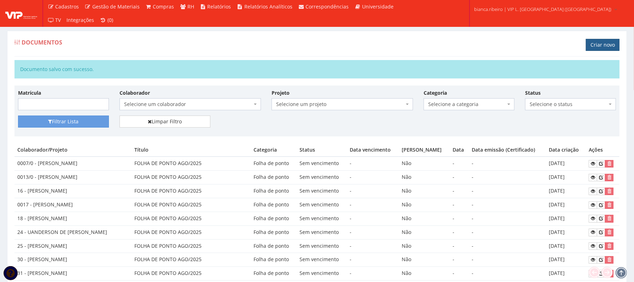
click at [616, 42] on link "Criar novo" at bounding box center [603, 45] width 34 height 12
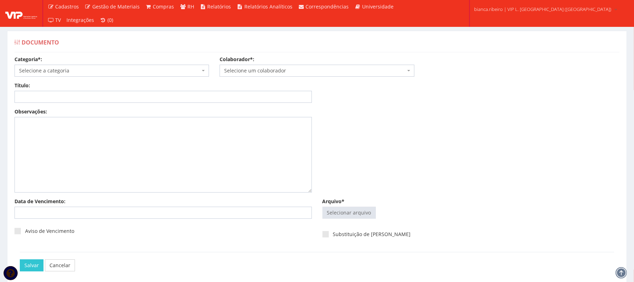
click at [101, 66] on span "Selecione a categoria" at bounding box center [111, 71] width 194 height 12
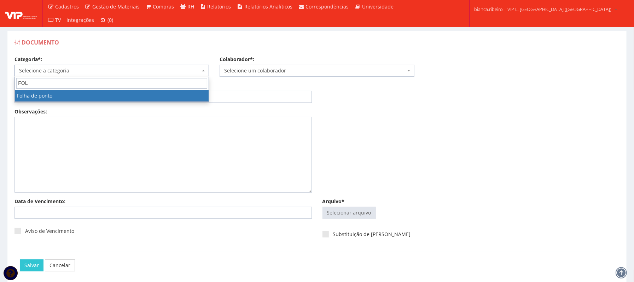
type input "FOL"
select select "folha_ponto"
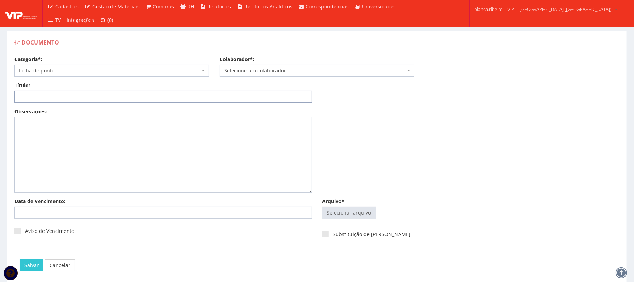
click at [98, 93] on input "Título:" at bounding box center [162, 97] width 297 height 12
paste input "FOLHA DE PONTO AGO/2025"
type input "FOLHA DE PONTO AGO/2025"
click at [369, 212] on input "Arquivo*" at bounding box center [349, 212] width 53 height 11
type input "C:\fakepath\JILDEON SANTOS.pdf"
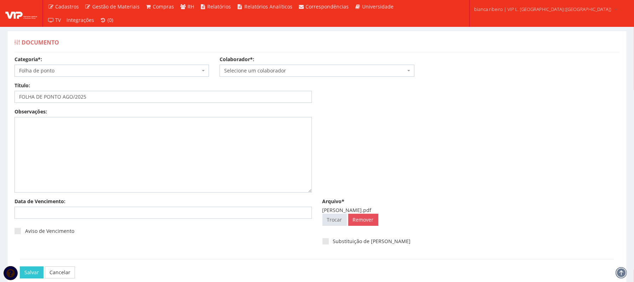
click at [233, 65] on span "Selecione um colaborador" at bounding box center [316, 71] width 194 height 12
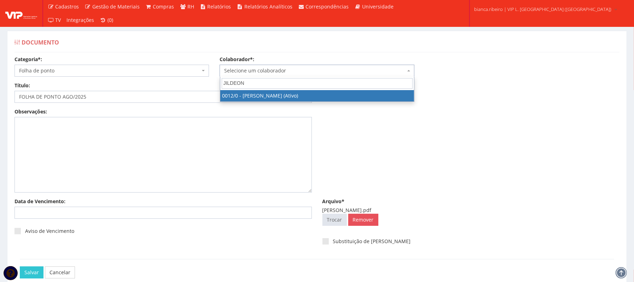
type input "JILDEON"
select select "888"
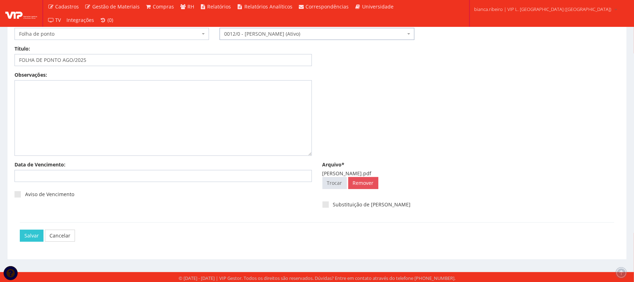
scroll to position [40, 0]
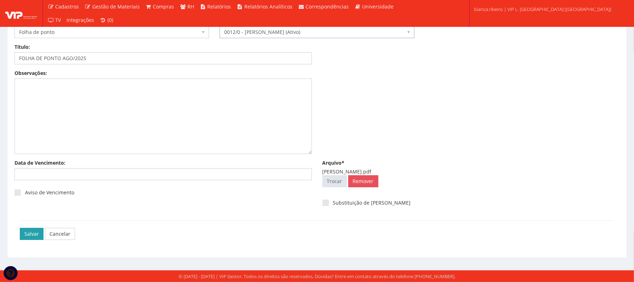
click at [37, 238] on input "Salvar" at bounding box center [32, 234] width 24 height 12
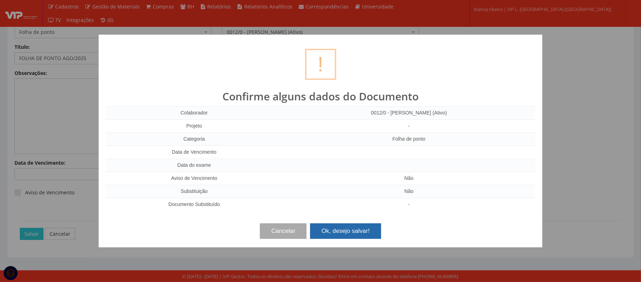
click at [315, 233] on button "Ok, desejo salvar!" at bounding box center [345, 231] width 71 height 16
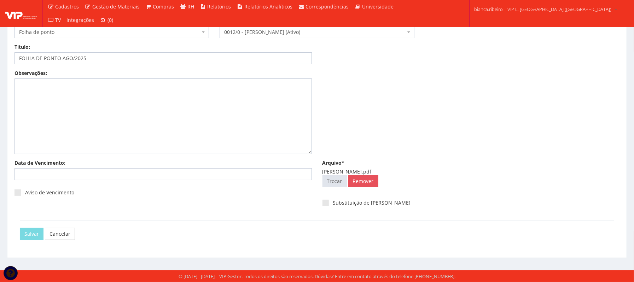
scroll to position [0, 0]
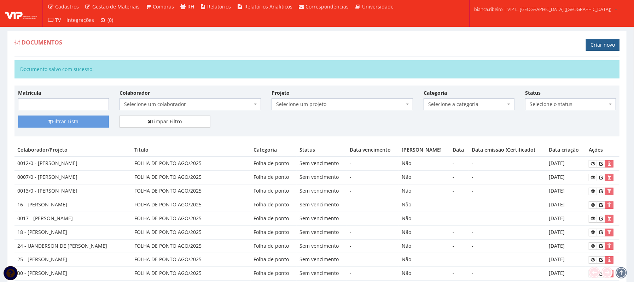
click at [604, 47] on link "Criar novo" at bounding box center [603, 45] width 34 height 12
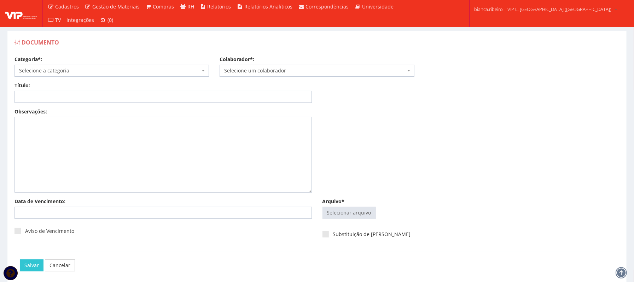
click at [163, 76] on span "Selecione a categoria" at bounding box center [111, 71] width 194 height 12
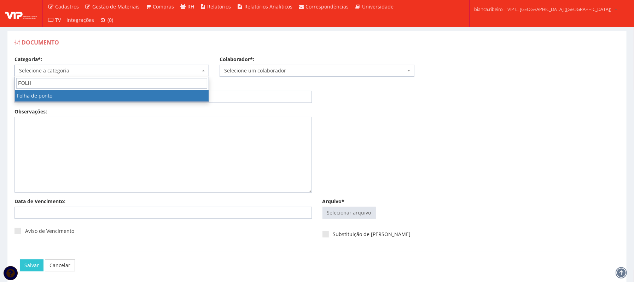
type input "FOLH"
select select "folha_ponto"
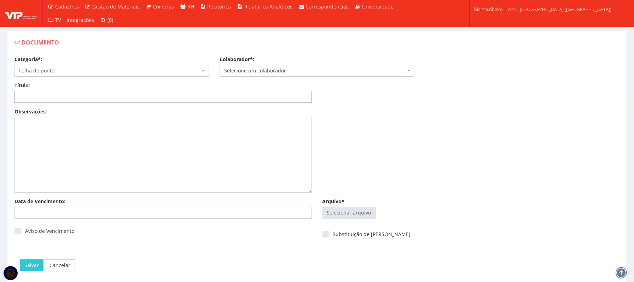
click at [171, 97] on input "Título:" at bounding box center [162, 97] width 297 height 12
paste input "FOLHA DE PONTO AGO/2025"
type input "FOLHA DE PONTO AGO/2025"
click at [353, 212] on input "Arquivo*" at bounding box center [349, 212] width 53 height 11
type input "C:\fakepath\GILVANE ROSA.pdf"
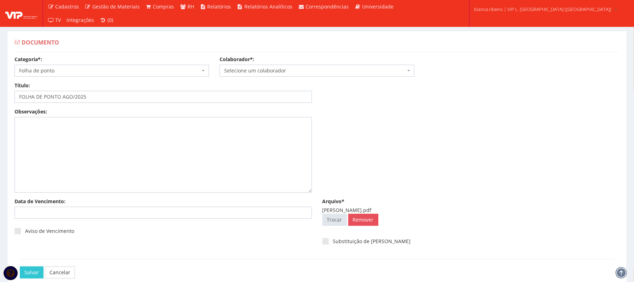
click at [255, 69] on span "Selecione um colaborador" at bounding box center [314, 70] width 181 height 7
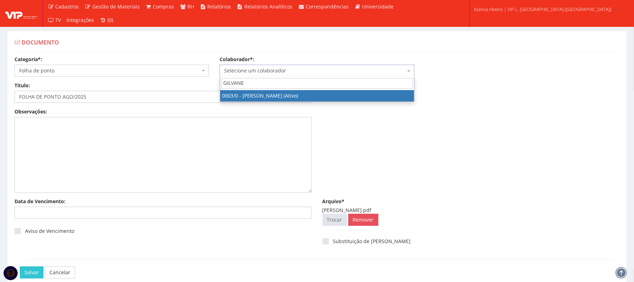
type input "GILVANE"
select select "716"
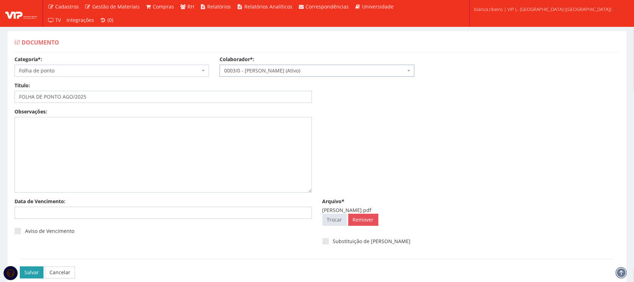
click at [36, 269] on input "Salvar" at bounding box center [32, 273] width 24 height 12
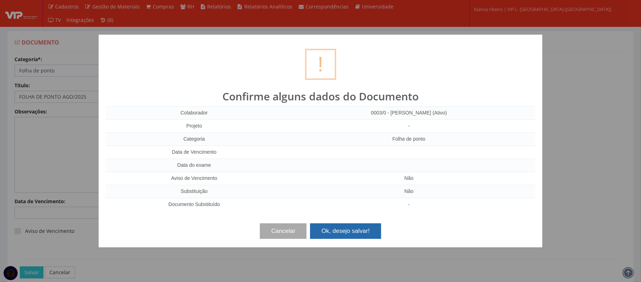
click at [327, 234] on button "Ok, desejo salvar!" at bounding box center [345, 231] width 71 height 16
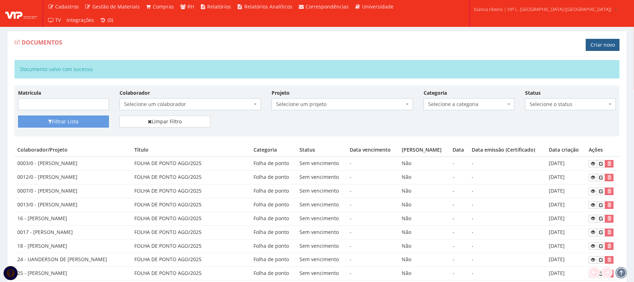
click at [605, 40] on link "Criar novo" at bounding box center [603, 45] width 34 height 12
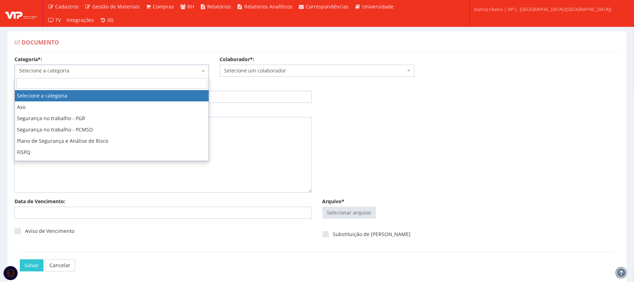
click at [59, 72] on span "Selecione a categoria" at bounding box center [109, 70] width 181 height 7
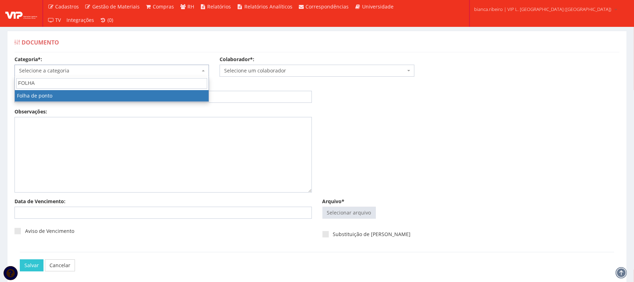
type input "FOLHA"
select select "folha_ponto"
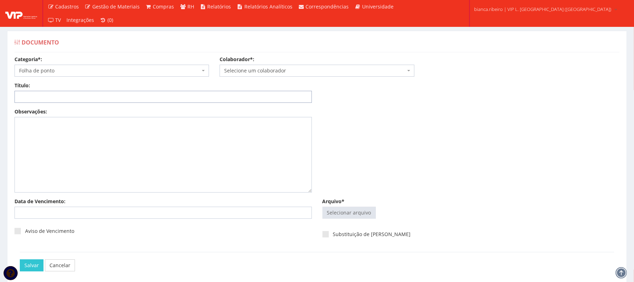
click at [125, 97] on input "Título:" at bounding box center [162, 97] width 297 height 12
paste input "FOLHA DE PONTO AGO/2025"
type input "FOLHA DE PONTO AGO/2025"
click at [352, 211] on input "Arquivo*" at bounding box center [349, 212] width 53 height 11
type input "C:\fakepath\EVALDO SERAFIM.pdf"
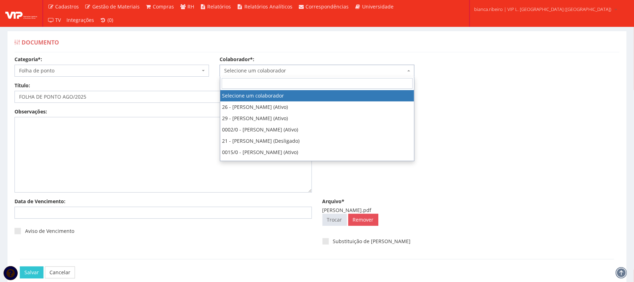
click at [255, 68] on span "Selecione um colaborador" at bounding box center [314, 70] width 181 height 7
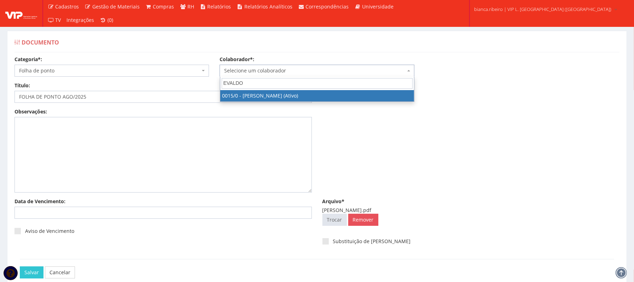
type input "EVALDO"
select select "919"
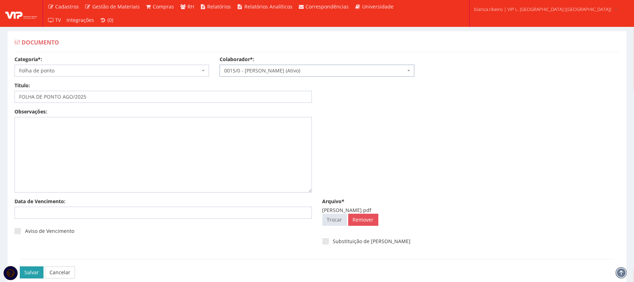
click at [36, 270] on input "Salvar" at bounding box center [32, 273] width 24 height 12
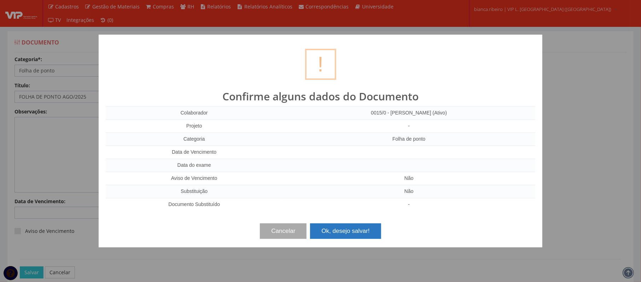
click at [329, 229] on button "Ok, desejo salvar!" at bounding box center [345, 231] width 71 height 16
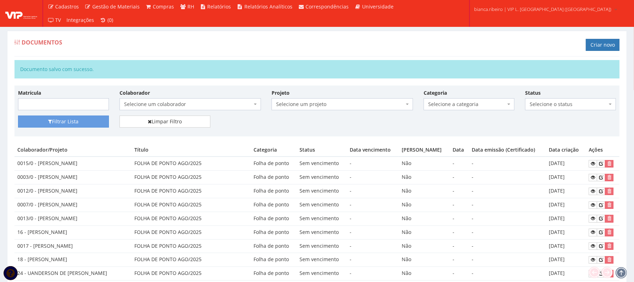
scroll to position [47, 0]
